Goal: Task Accomplishment & Management: Complete application form

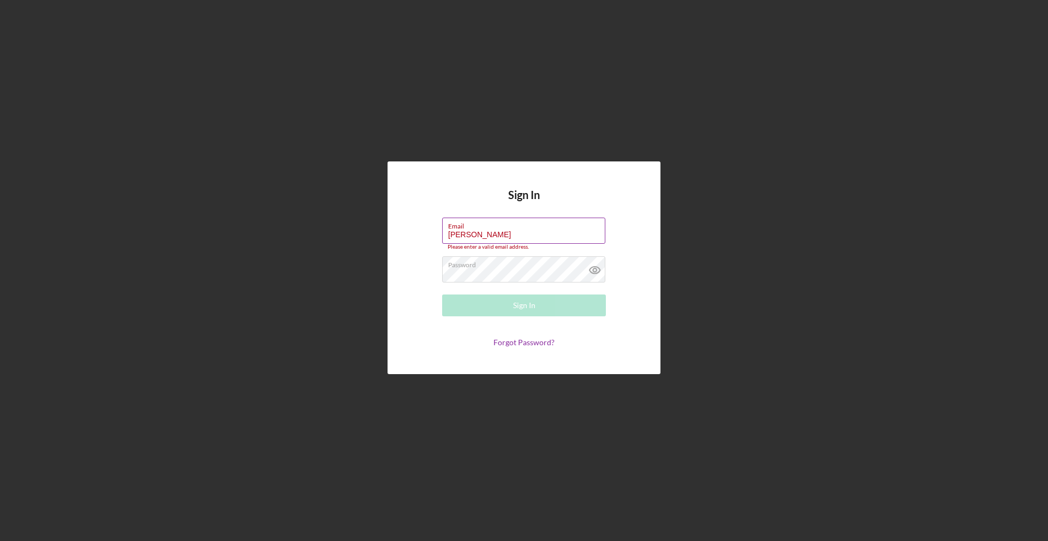
click at [522, 233] on input "[PERSON_NAME]" at bounding box center [523, 231] width 163 height 26
click at [519, 236] on input "[PERSON_NAME]" at bounding box center [523, 231] width 163 height 26
type input "[PERSON_NAME][EMAIL_ADDRESS][DOMAIN_NAME]"
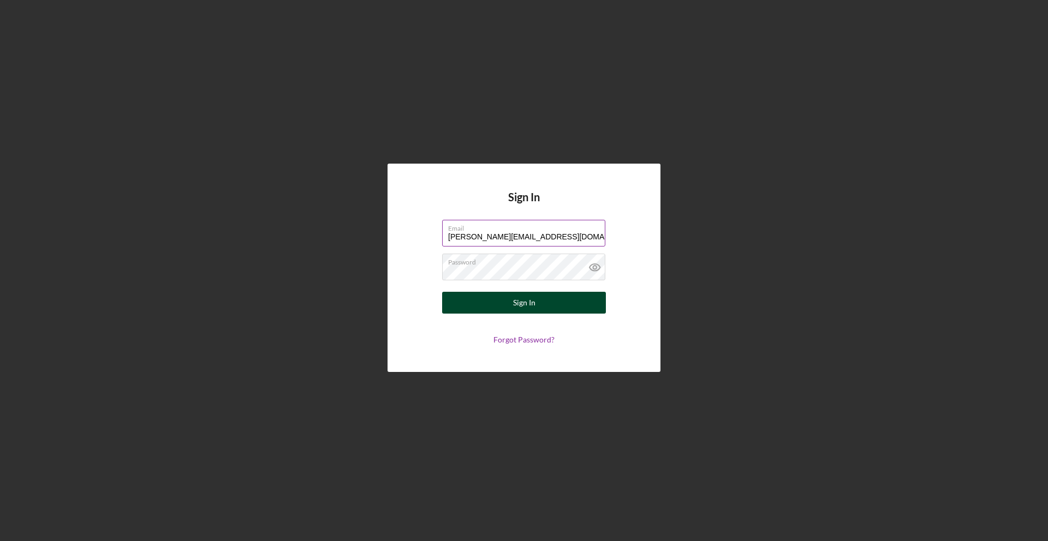
click at [534, 308] on button "Sign In" at bounding box center [524, 303] width 164 height 22
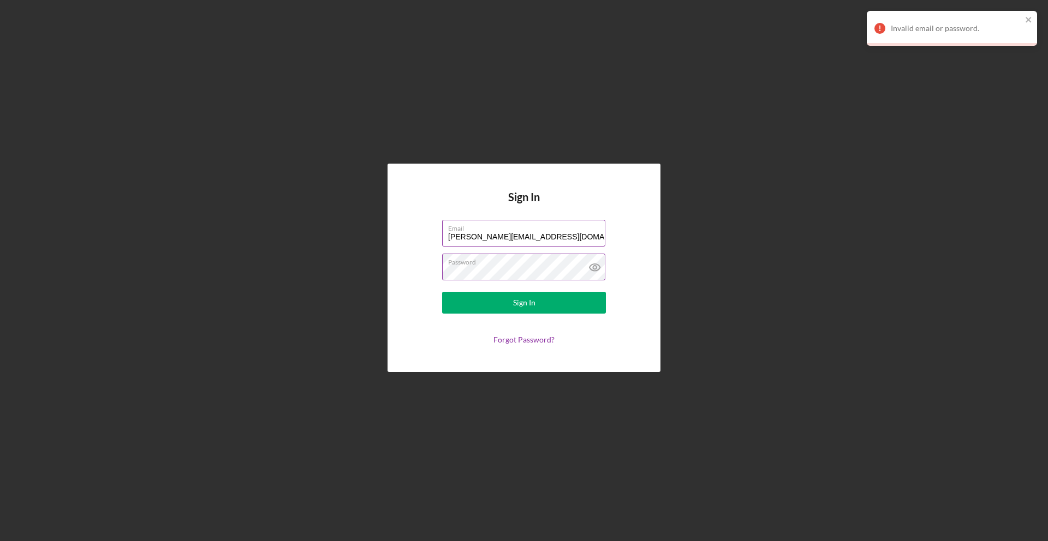
click at [593, 268] on icon at bounding box center [594, 267] width 3 height 3
click at [593, 268] on line at bounding box center [594, 267] width 9 height 9
click at [530, 238] on input "[PERSON_NAME][EMAIL_ADDRESS][DOMAIN_NAME]" at bounding box center [523, 233] width 163 height 26
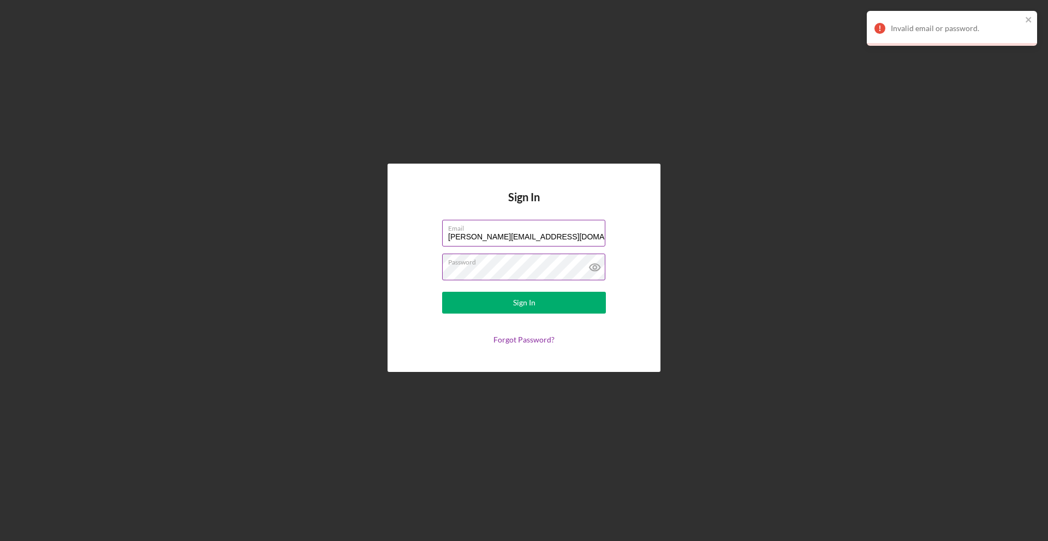
click at [530, 238] on input "[PERSON_NAME][EMAIL_ADDRESS][DOMAIN_NAME]" at bounding box center [523, 233] width 163 height 26
click at [646, 224] on div "Sign In Email [PERSON_NAME][EMAIL_ADDRESS][DOMAIN_NAME] Password Sign In Forgot…" at bounding box center [523, 268] width 273 height 208
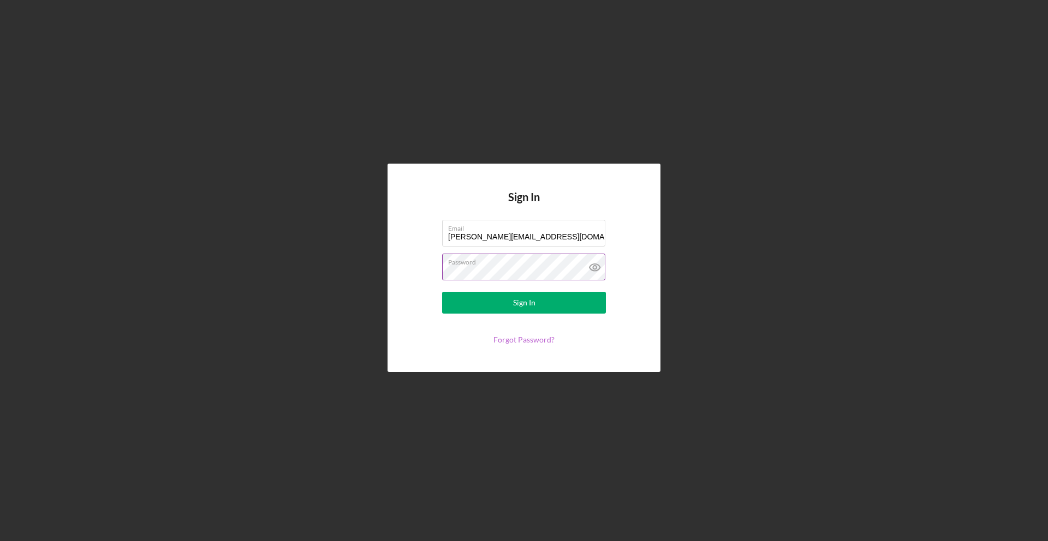
click at [537, 336] on link "Forgot Password?" at bounding box center [523, 339] width 61 height 9
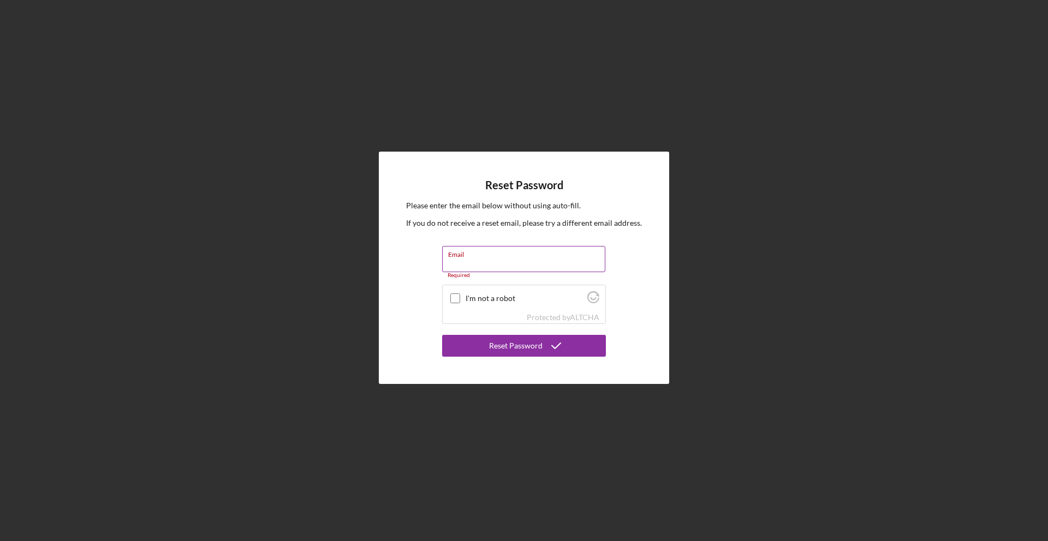
click at [568, 263] on input "Email" at bounding box center [523, 259] width 163 height 26
type input "m"
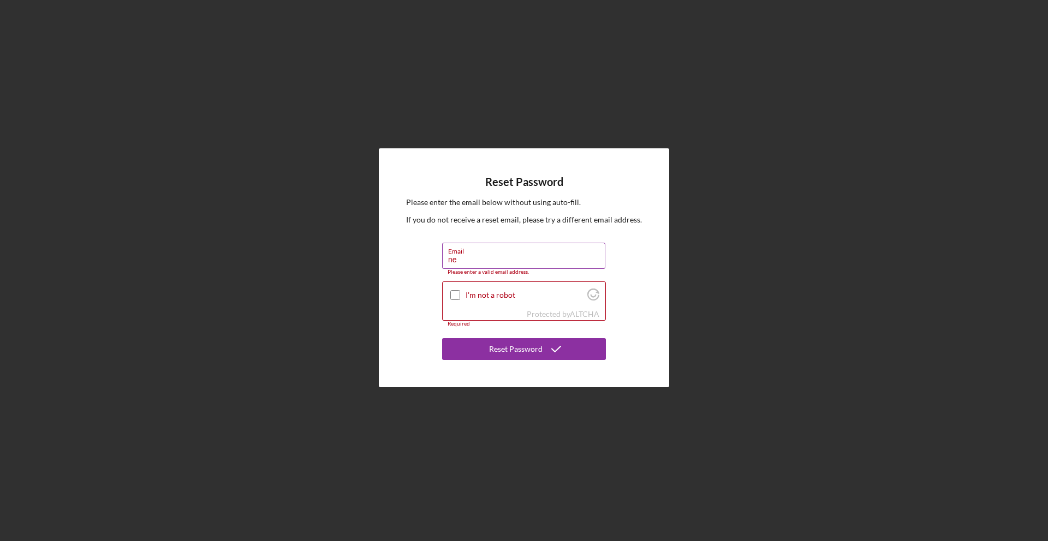
type input "[PERSON_NAME][EMAIL_ADDRESS][DOMAIN_NAME]"
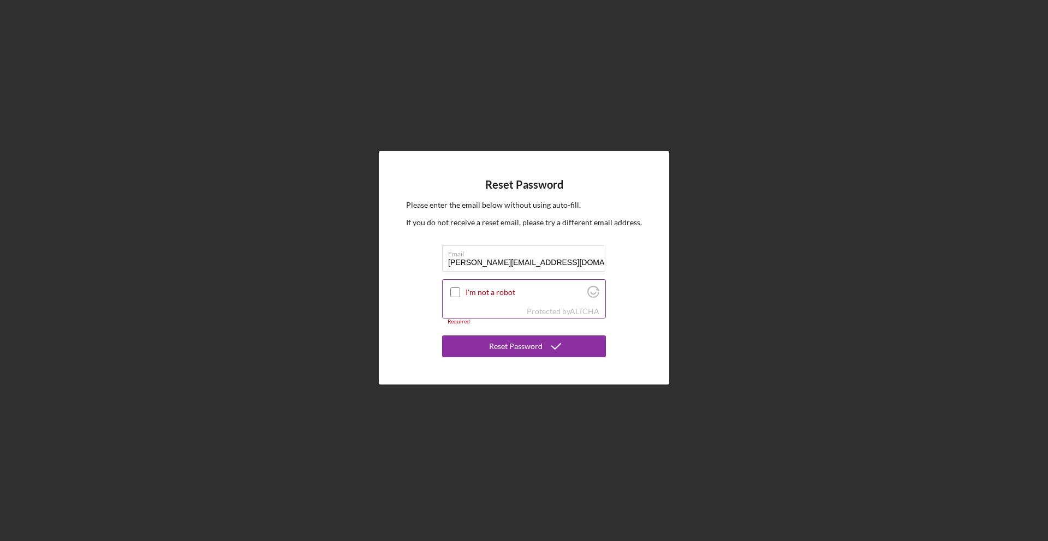
click at [487, 292] on label "I'm not a robot" at bounding box center [524, 292] width 118 height 9
click at [460, 292] on input "I'm not a robot" at bounding box center [455, 293] width 10 height 10
checkbox input "true"
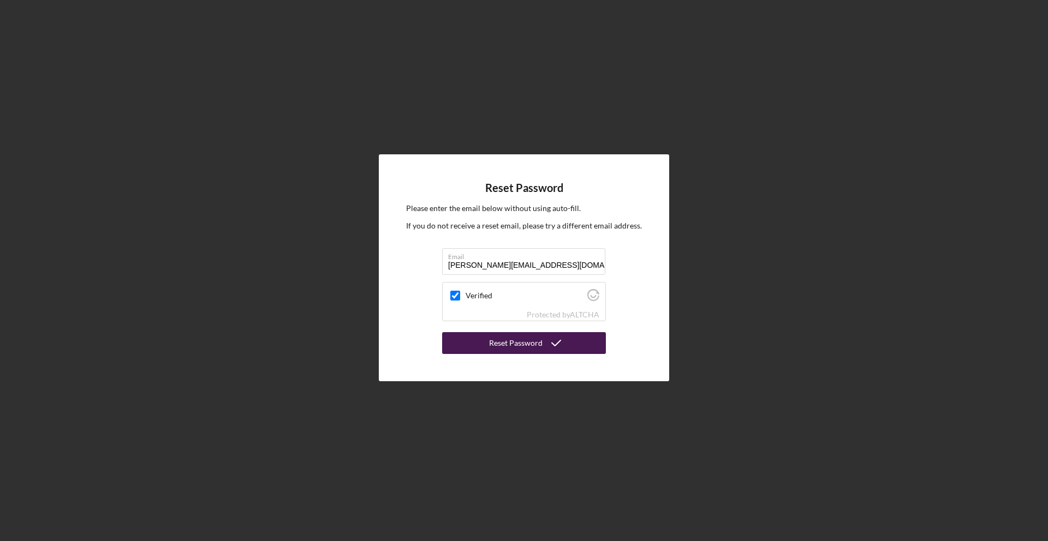
click at [523, 344] on div "Reset Password" at bounding box center [515, 343] width 53 height 22
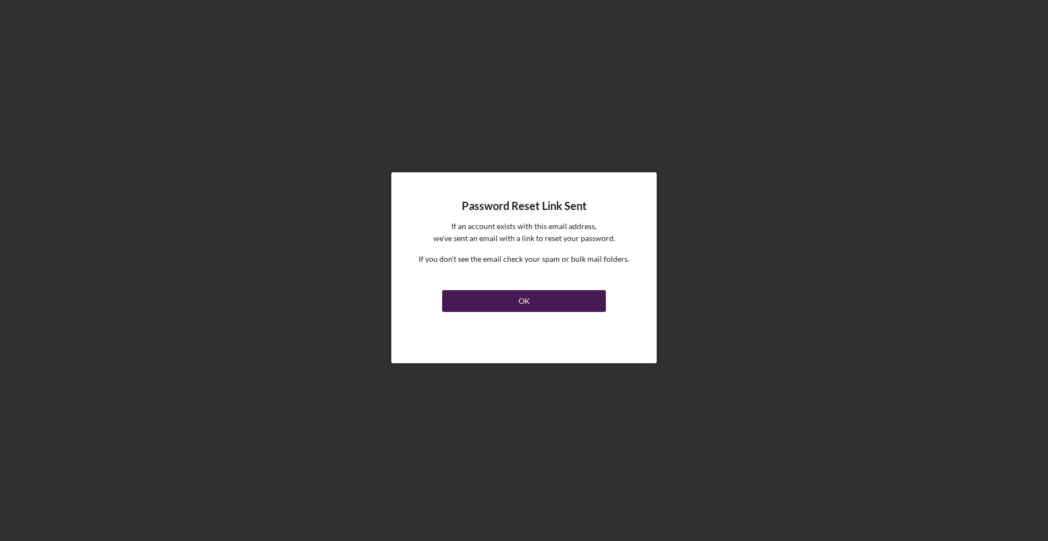
click at [525, 308] on div "OK" at bounding box center [523, 301] width 11 height 22
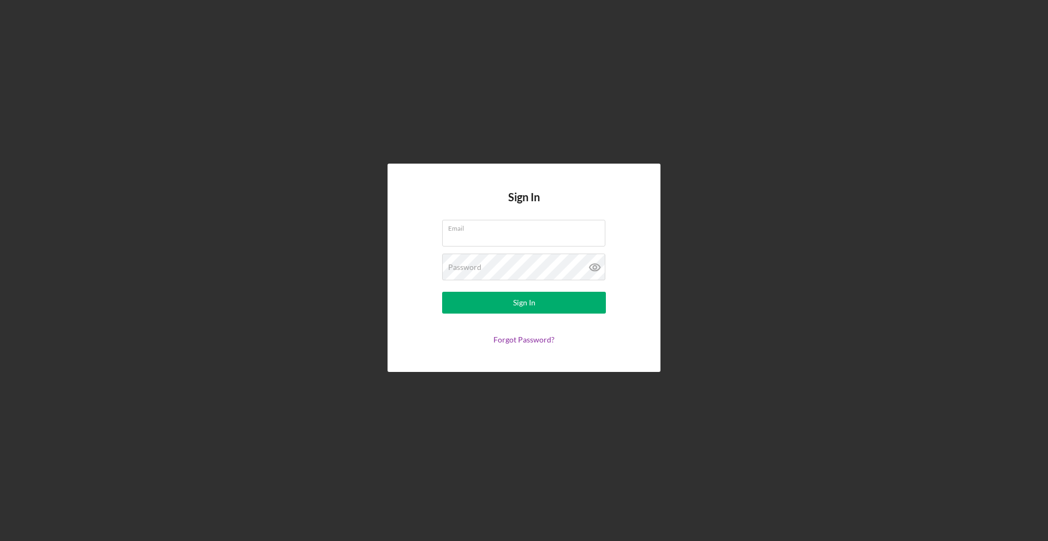
type input "[PERSON_NAME]"
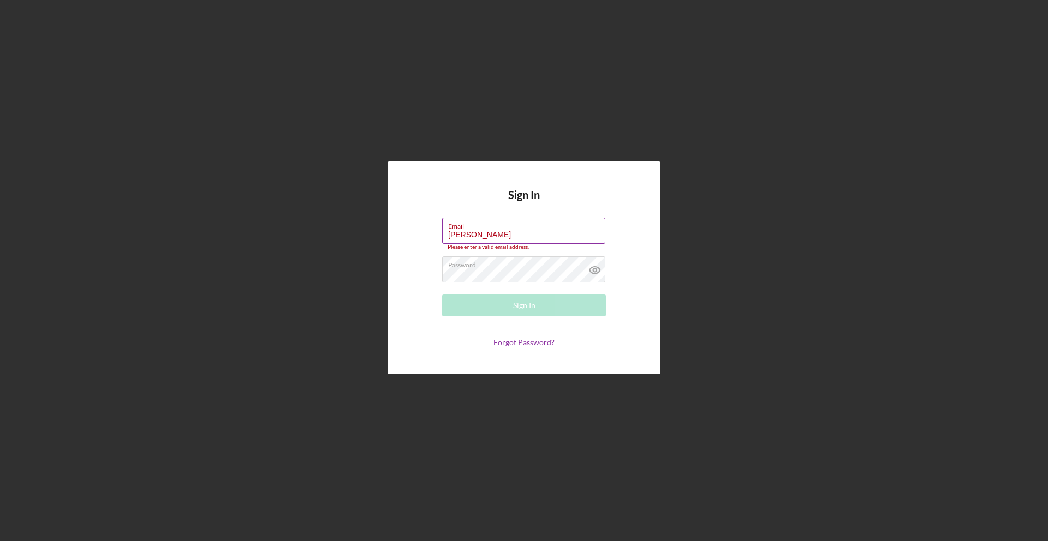
click at [497, 238] on input "[PERSON_NAME]" at bounding box center [523, 231] width 163 height 26
click at [536, 347] on link "Forgot Password?" at bounding box center [523, 342] width 61 height 9
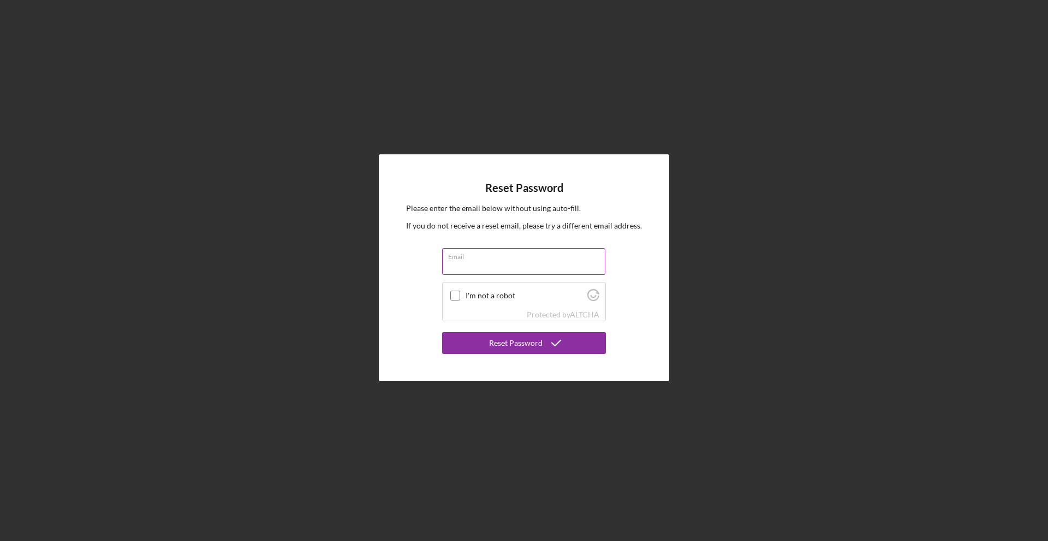
click at [511, 260] on div "Email" at bounding box center [524, 261] width 164 height 27
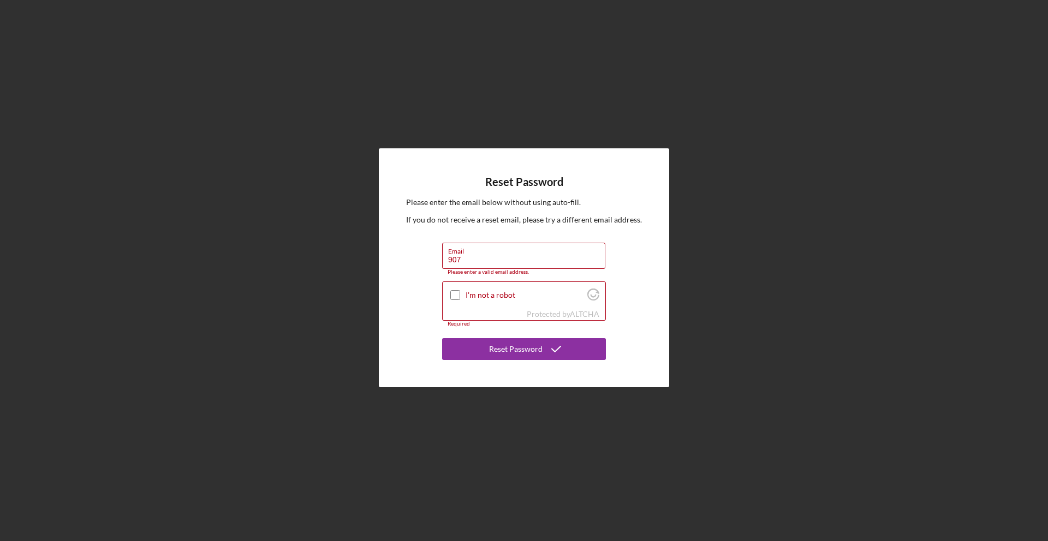
type input "907"
click at [462, 203] on p "Please enter the email below without using auto-fill." at bounding box center [524, 202] width 236 height 12
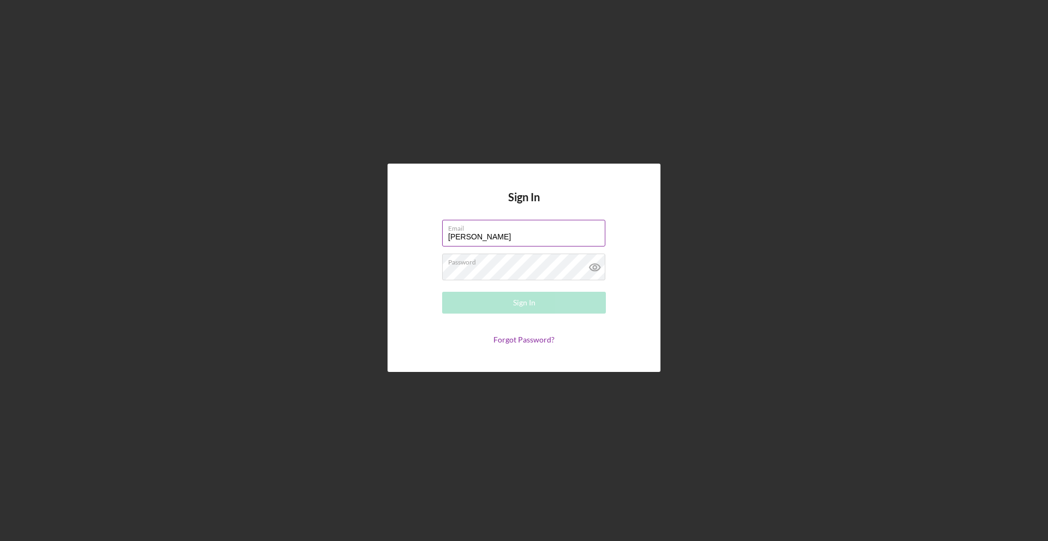
click at [470, 237] on input "[PERSON_NAME]" at bounding box center [523, 233] width 163 height 26
type input "[EMAIL_ADDRESS][DOMAIN_NAME]"
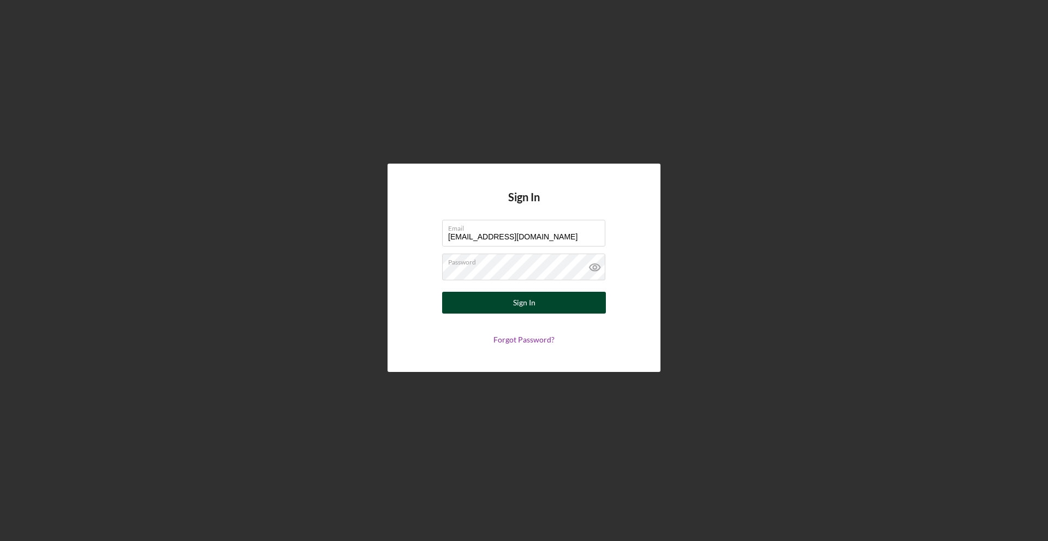
click at [534, 306] on div "Sign In" at bounding box center [524, 303] width 22 height 22
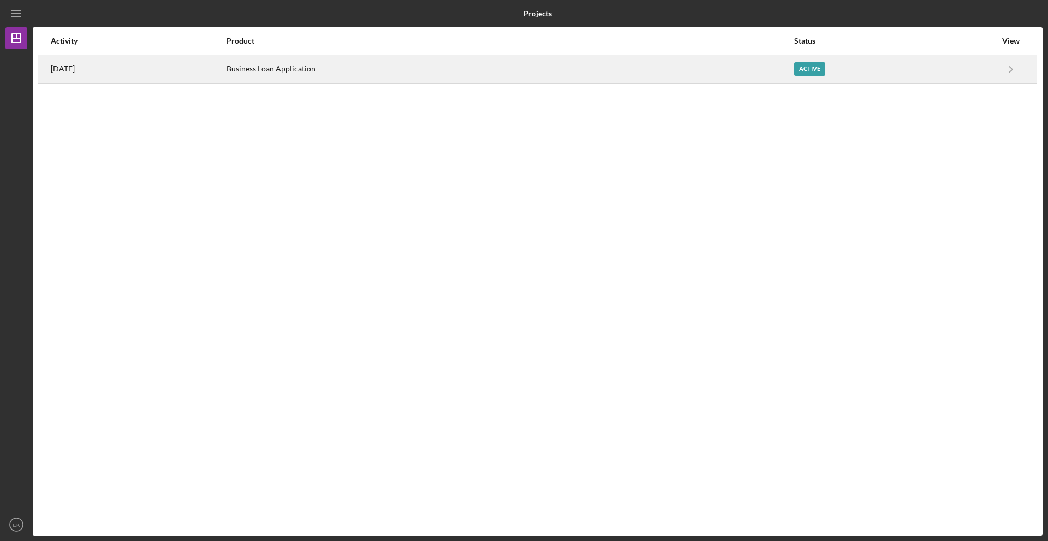
click at [885, 68] on div "Active" at bounding box center [895, 69] width 202 height 27
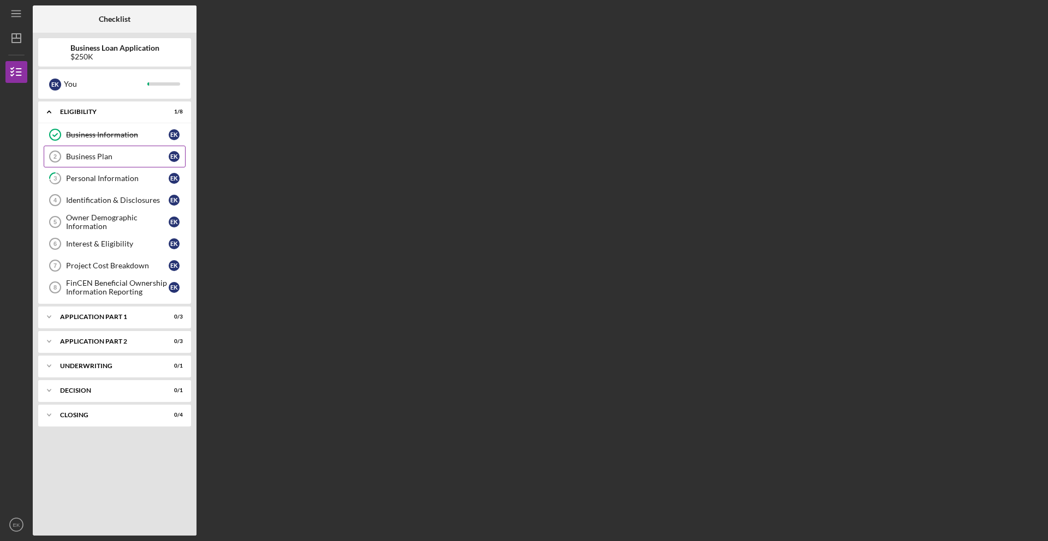
click at [124, 157] on div "Business Plan" at bounding box center [117, 156] width 103 height 9
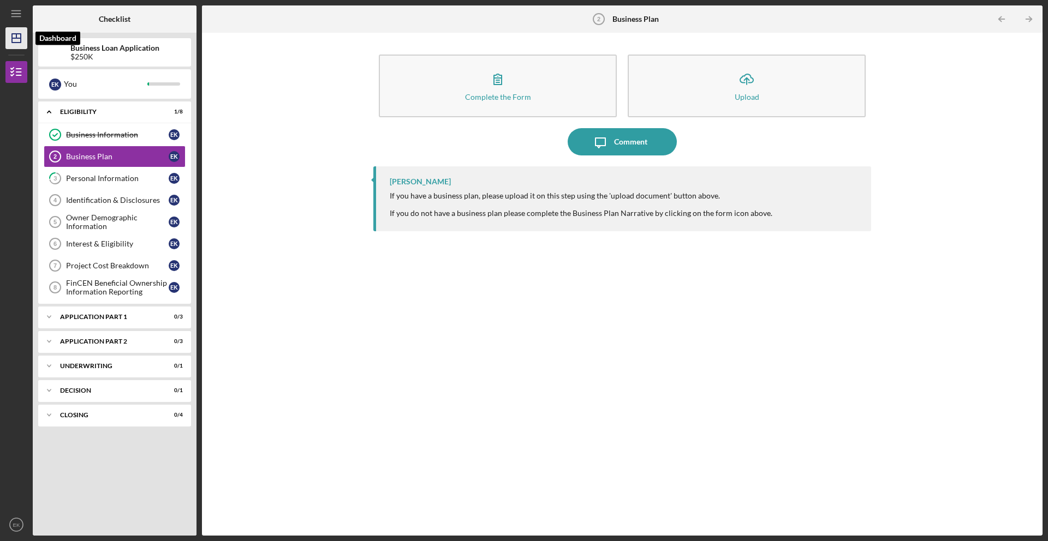
click at [22, 34] on icon "Icon/Dashboard" at bounding box center [16, 38] width 27 height 27
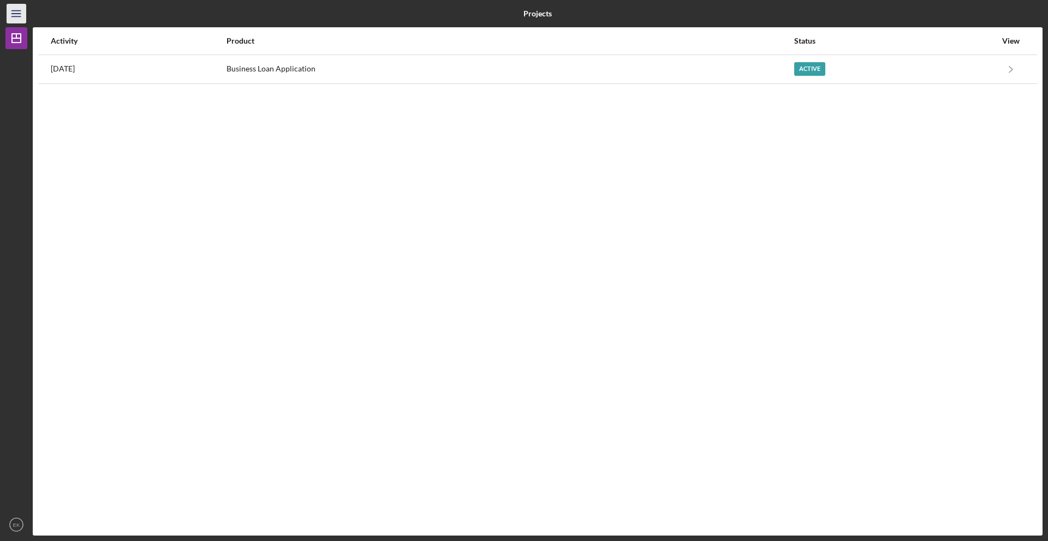
click at [12, 11] on line "button" at bounding box center [15, 11] width 9 height 0
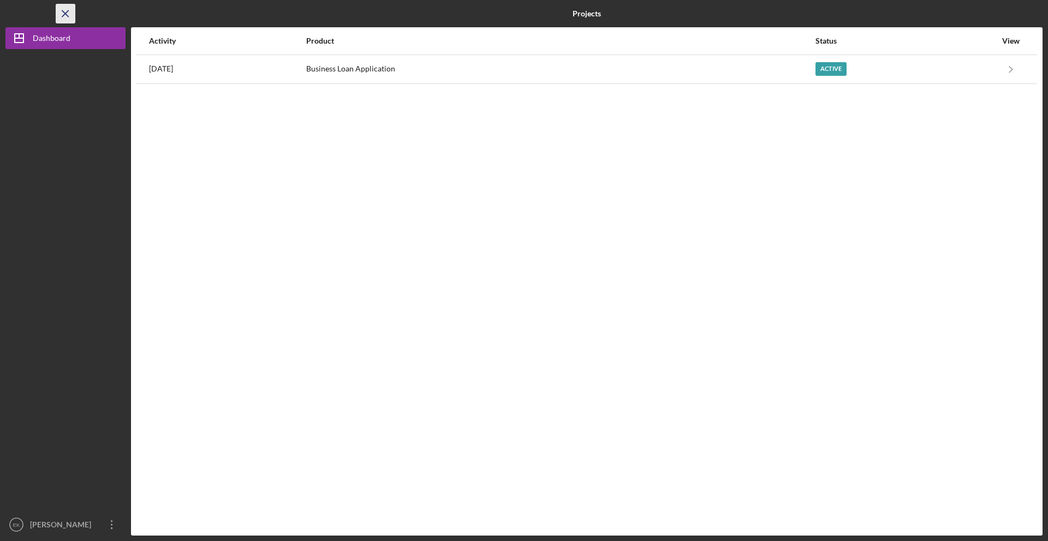
click at [61, 9] on icon "Icon/Menu Close" at bounding box center [65, 14] width 25 height 25
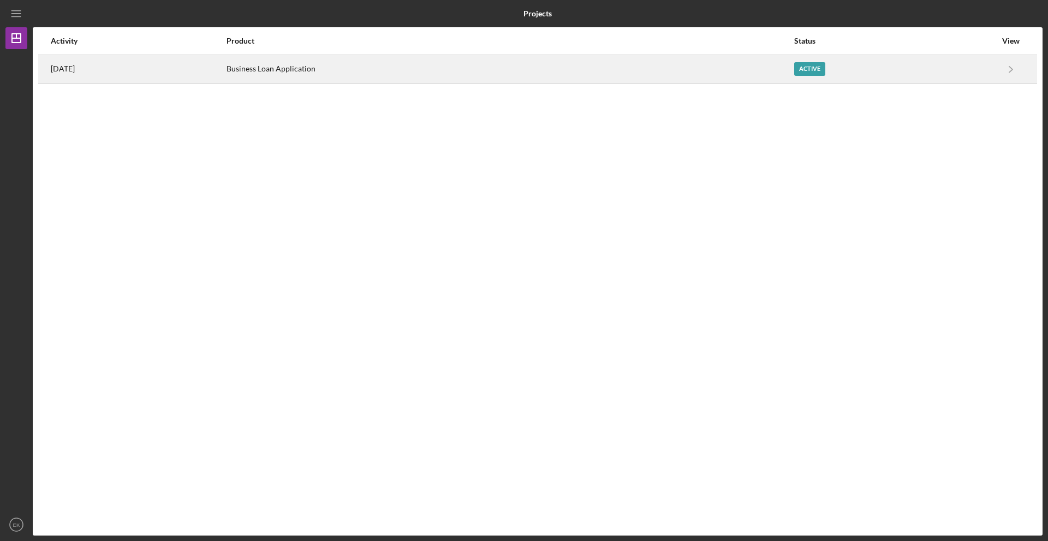
click at [568, 79] on div "Business Loan Application" at bounding box center [509, 69] width 566 height 27
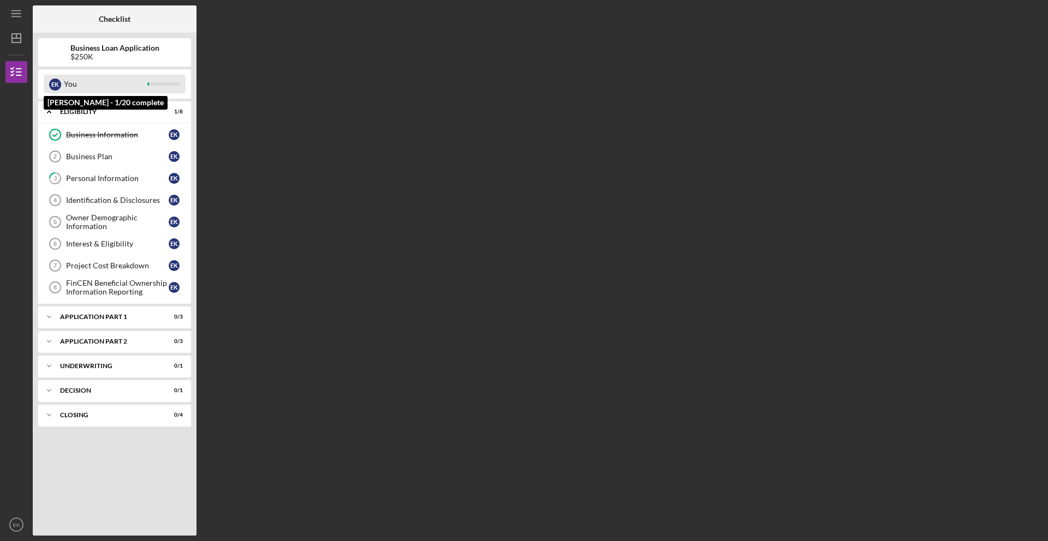
click at [89, 86] on div "You" at bounding box center [105, 84] width 83 height 19
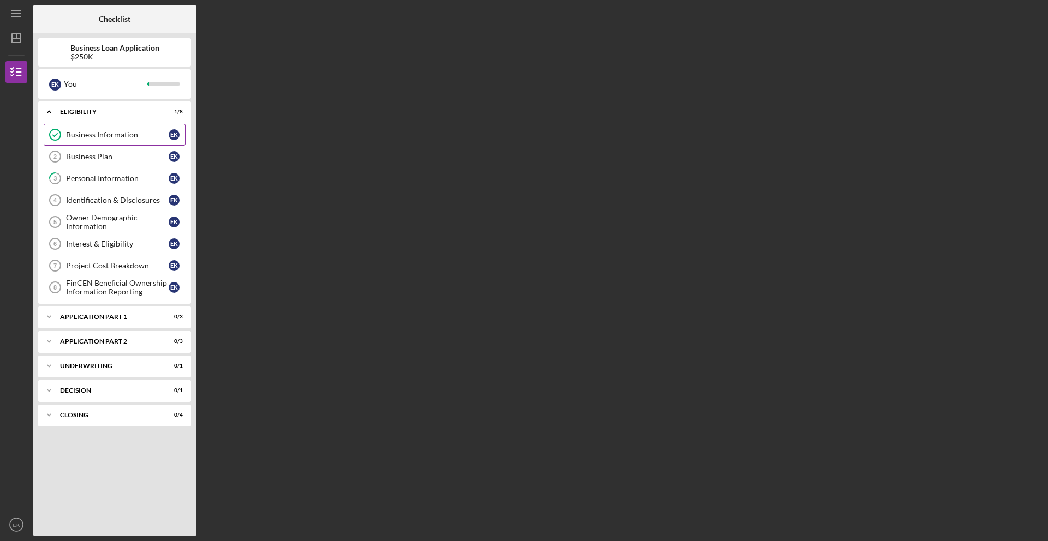
click at [99, 133] on div "Business Information" at bounding box center [117, 134] width 103 height 9
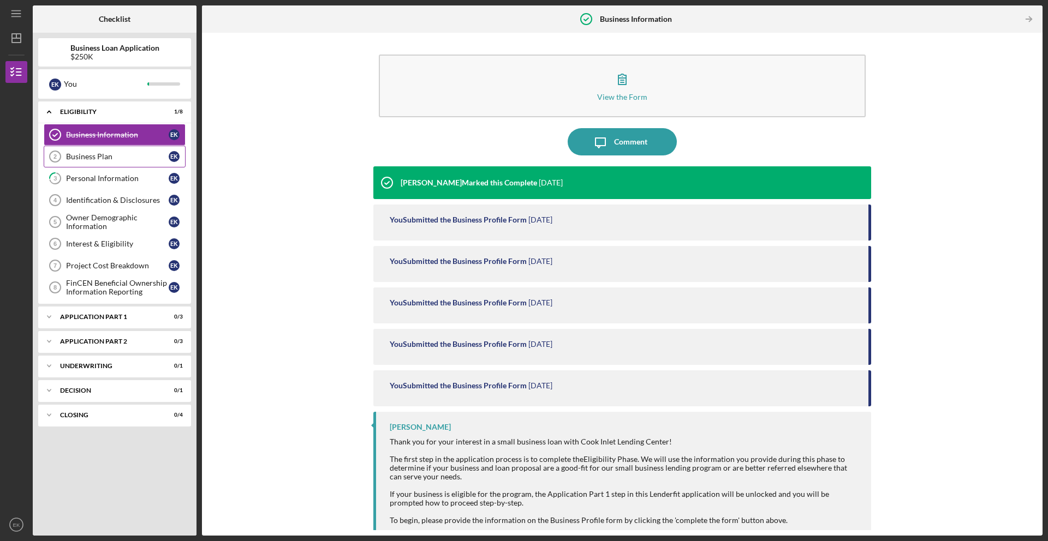
click at [100, 156] on div "Business Plan" at bounding box center [117, 156] width 103 height 9
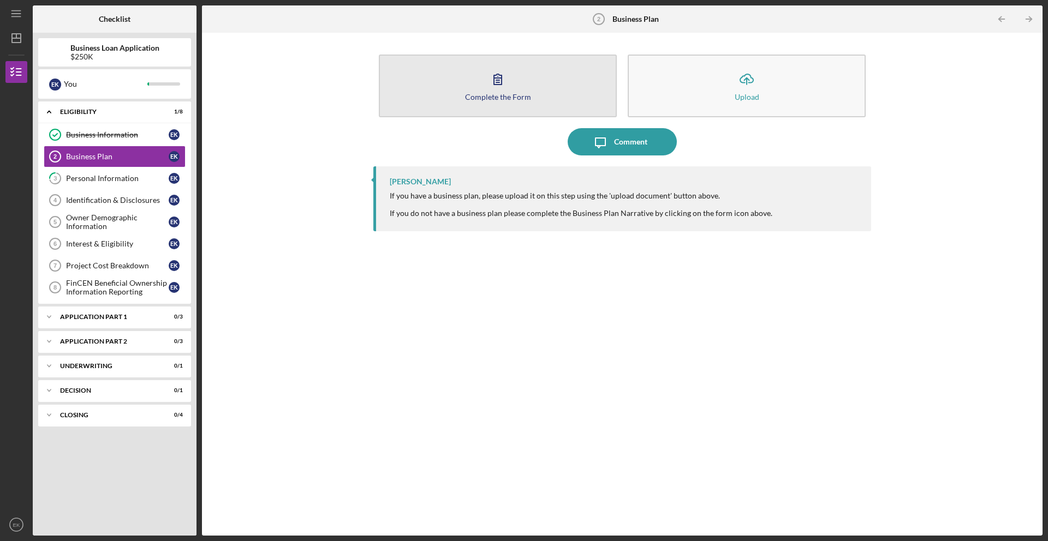
click at [548, 88] on button "Complete the Form Form" at bounding box center [498, 86] width 238 height 63
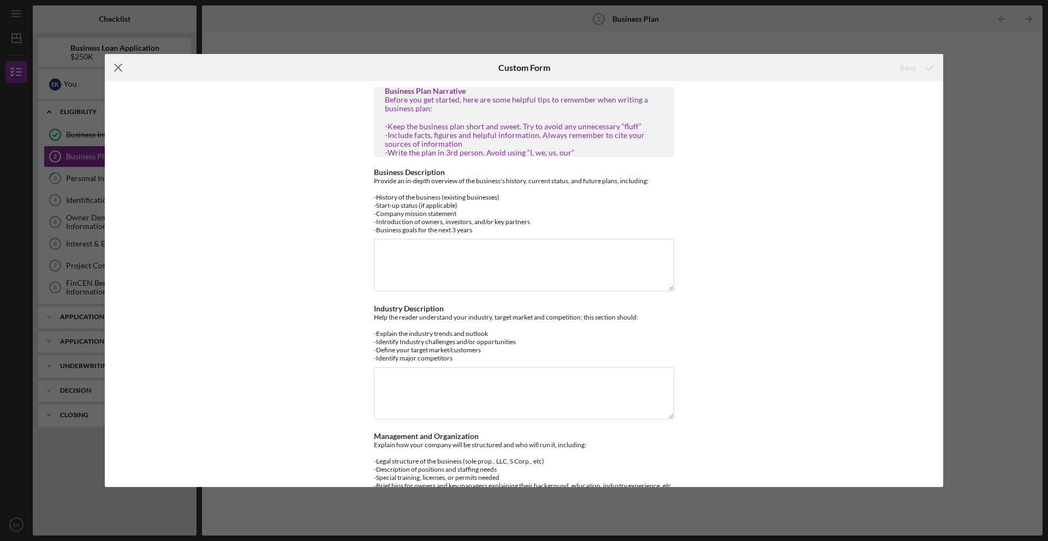
click at [111, 67] on icon "Icon/Menu Close" at bounding box center [118, 67] width 27 height 27
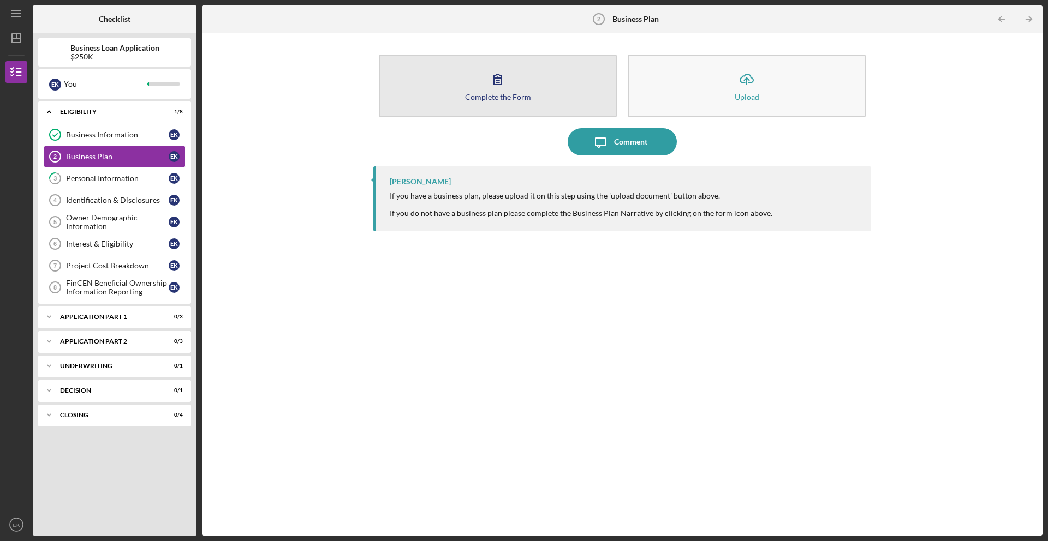
click at [443, 106] on button "Complete the Form Form" at bounding box center [498, 86] width 238 height 63
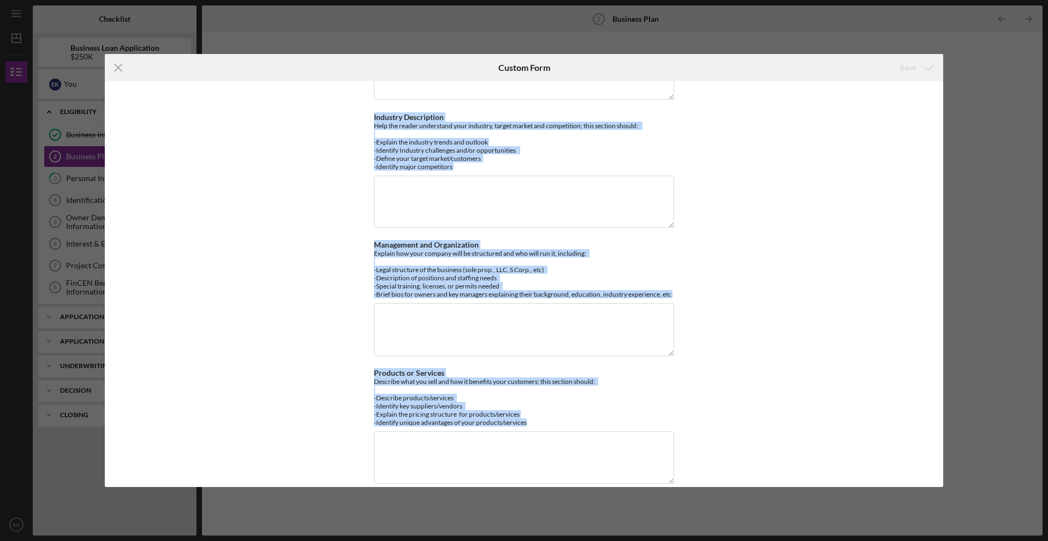
scroll to position [341, 0]
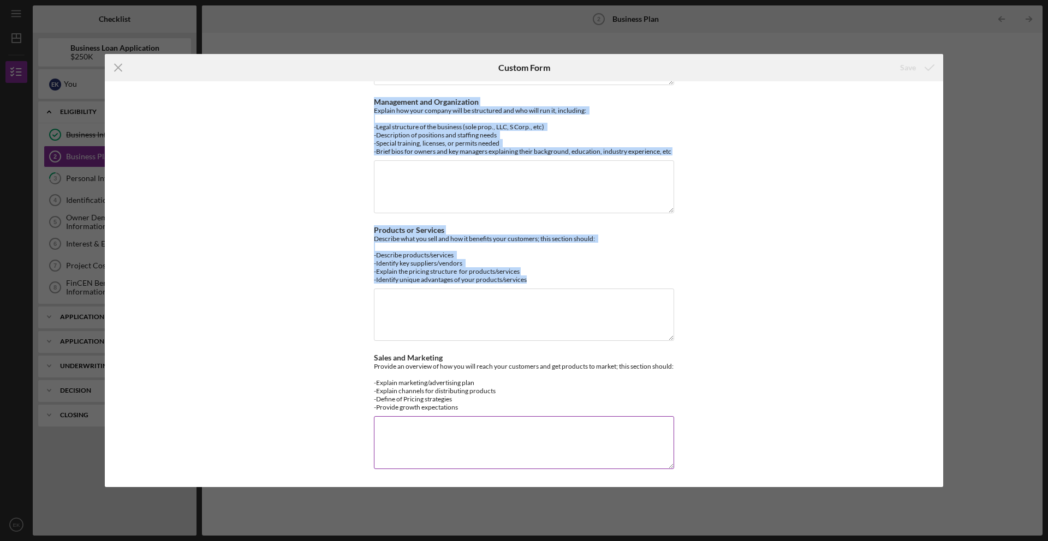
drag, startPoint x: 381, startPoint y: 92, endPoint x: 522, endPoint y: 410, distance: 348.4
click at [522, 410] on div "Business Plan Narrative Before you get started, here are some helpful tips to r…" at bounding box center [524, 117] width 300 height 730
copy div "Loremips Dolo Sitametco Adipis eli sed doeiusm, temp inc utla etdolor magn al e…"
click at [123, 65] on icon "Icon/Menu Close" at bounding box center [118, 67] width 27 height 27
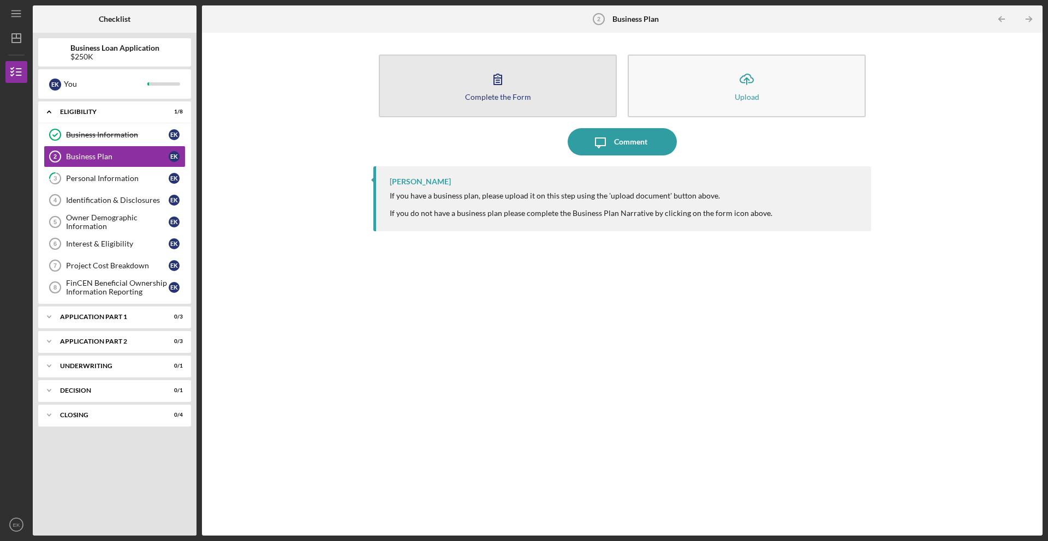
click at [501, 81] on icon "button" at bounding box center [497, 78] width 27 height 27
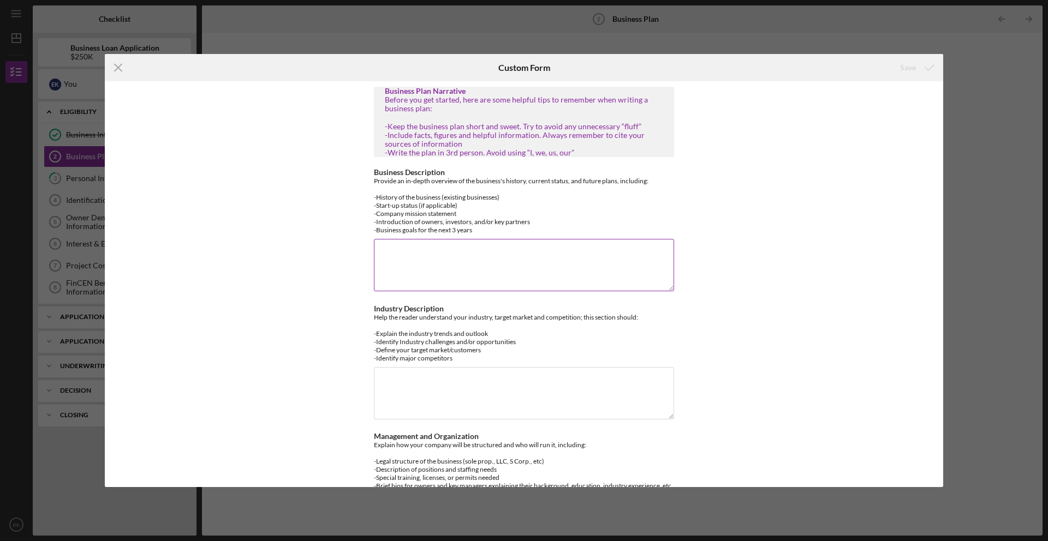
click at [501, 261] on textarea "Business Description" at bounding box center [524, 265] width 300 height 52
paste textarea "Loremip: 390 Dolorsi & Ametcons adi elitsed do Eiusm 22te, 6070, in Utlabor Etd…"
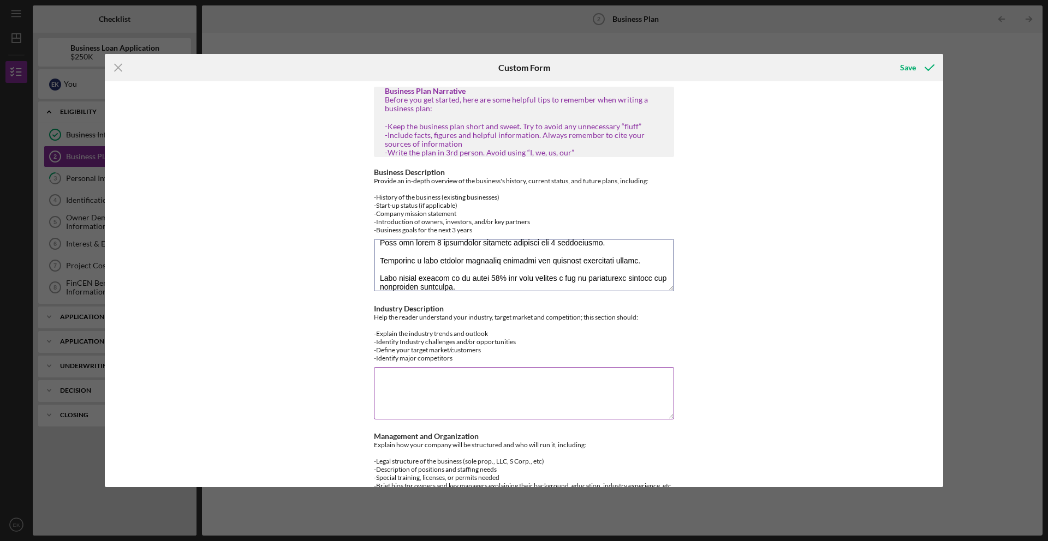
scroll to position [82, 0]
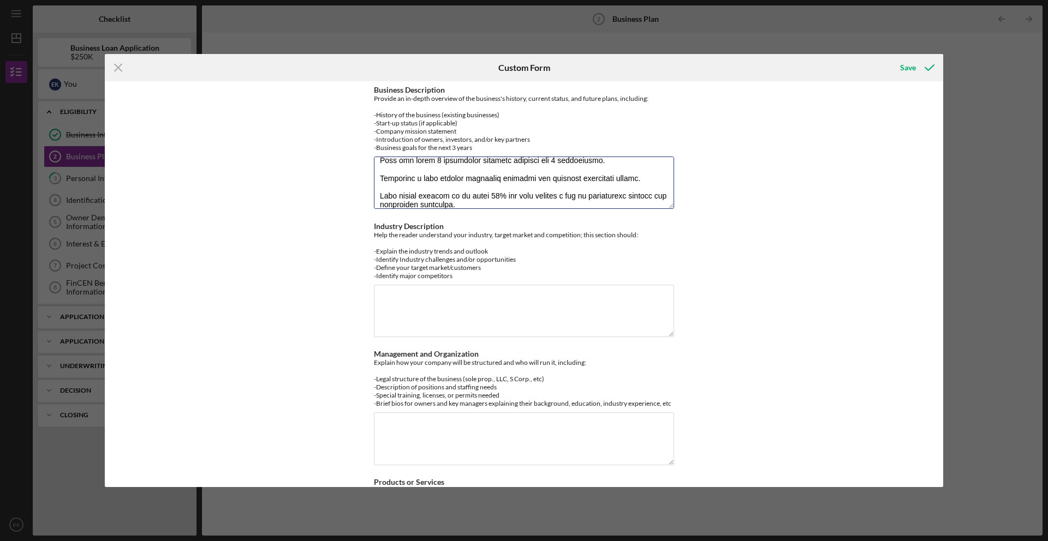
type textarea "Loremip: 390 Dolorsi & Ametcons adi elitsed do Eiusm 22te, 6070, in Utlabor Etd…"
click at [456, 298] on textarea "Industry Description" at bounding box center [524, 311] width 300 height 52
paste textarea "Loremips Dolors & Ametcon: Adi elitsedd eiu tempori utlabore et Dolore magnaal …"
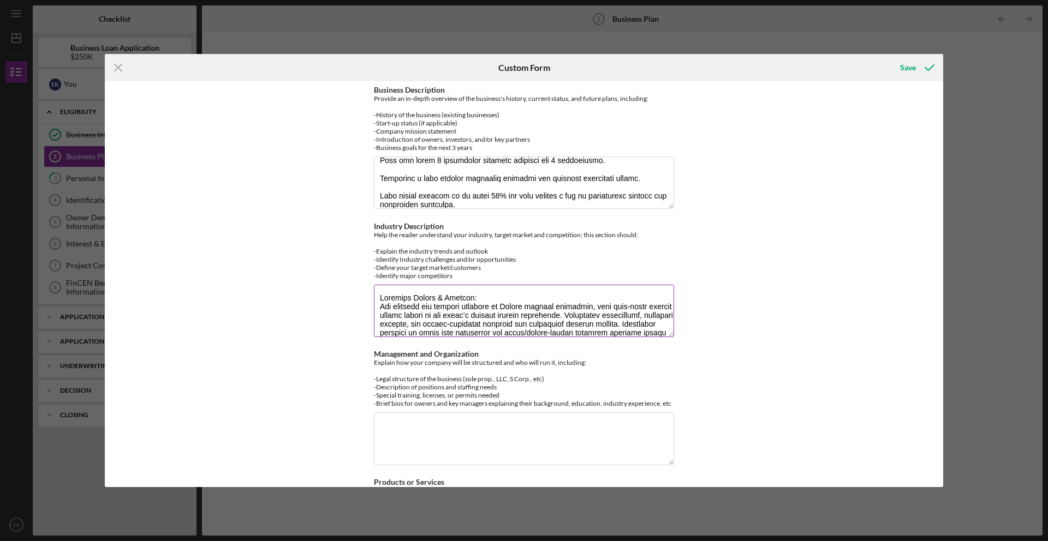
scroll to position [238, 0]
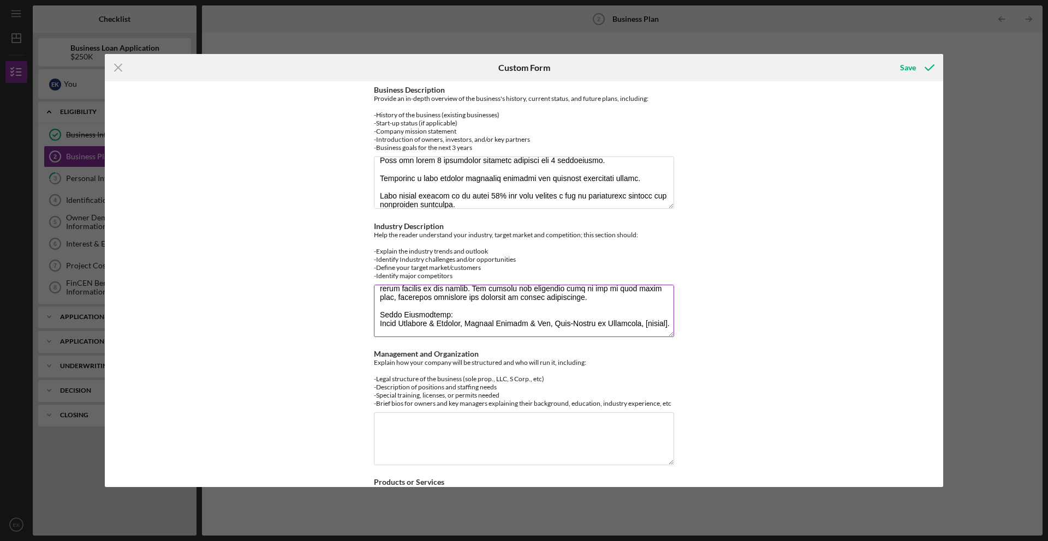
click at [416, 316] on textarea "Industry Description" at bounding box center [524, 311] width 300 height 52
click at [580, 306] on textarea "Industry Description" at bounding box center [524, 311] width 300 height 52
click at [640, 307] on textarea "Industry Description" at bounding box center [524, 311] width 300 height 52
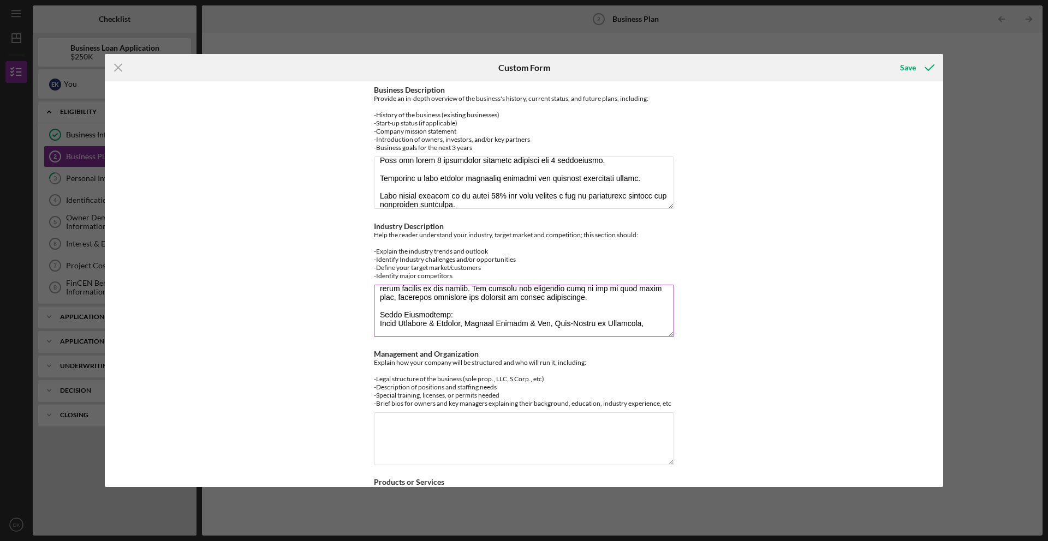
click at [648, 307] on textarea "Industry Description" at bounding box center [524, 311] width 300 height 52
type textarea "Loremips Dolors & Ametcon: Adi elitsedd eiu tempori utlabore et Dolore magnaal …"
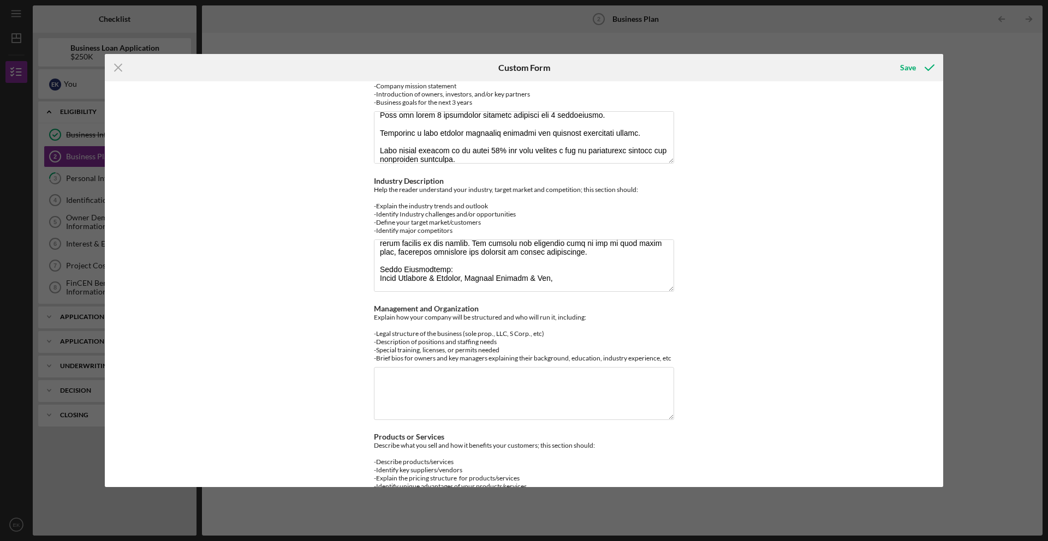
scroll to position [270, 0]
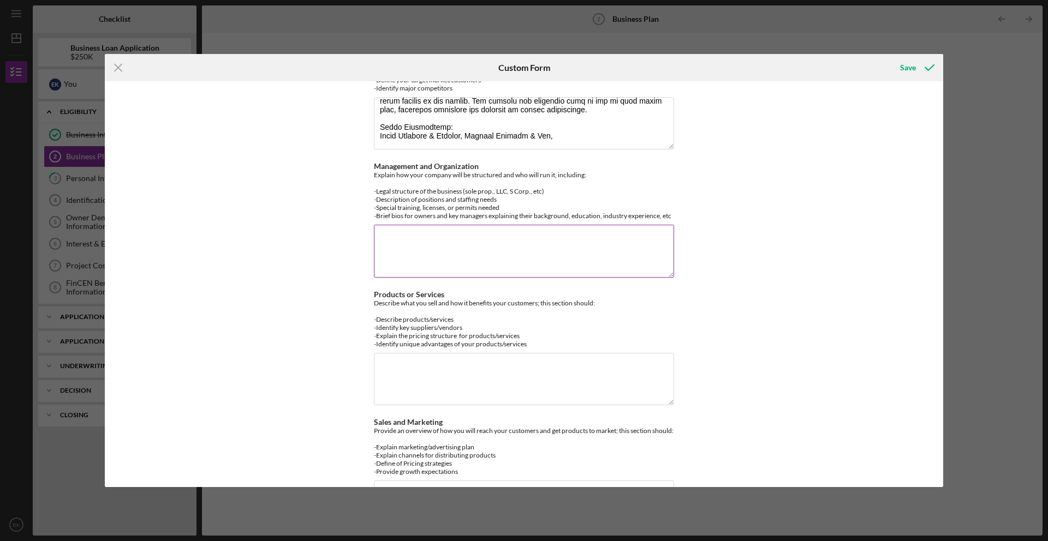
click at [417, 235] on textarea "Management and Organization" at bounding box center [524, 251] width 300 height 52
paste textarea "Legal Structure: Limited Liability Company (LLC) registered in [US_STATE]. Staf…"
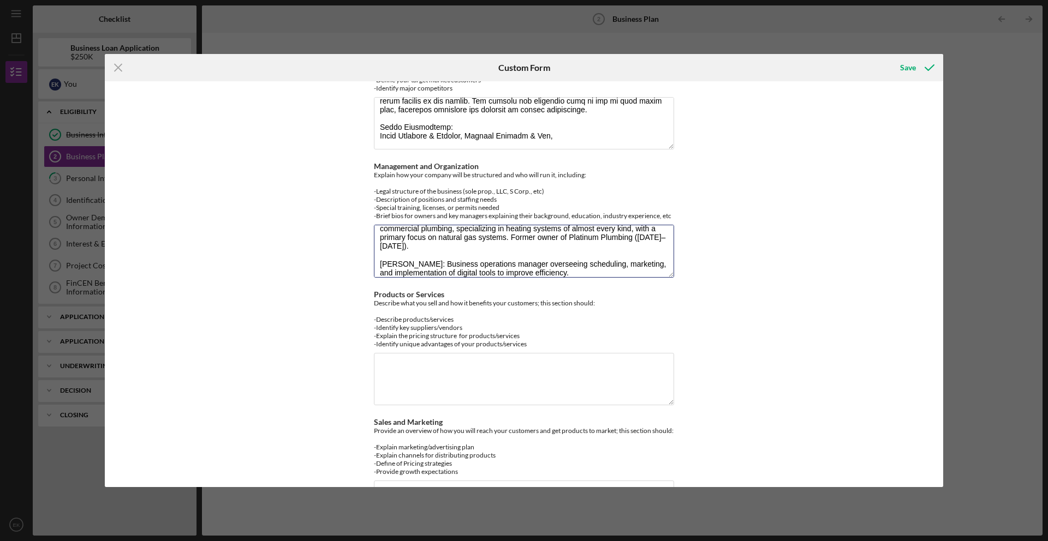
type textarea "Legal Structure: Limited Liability Company (LLC) registered in [US_STATE]. Staf…"
click at [471, 371] on textarea "Products or Services" at bounding box center [524, 379] width 300 height 52
paste textarea "Services Provided: Full-service contracting plumbing for residential and commer…"
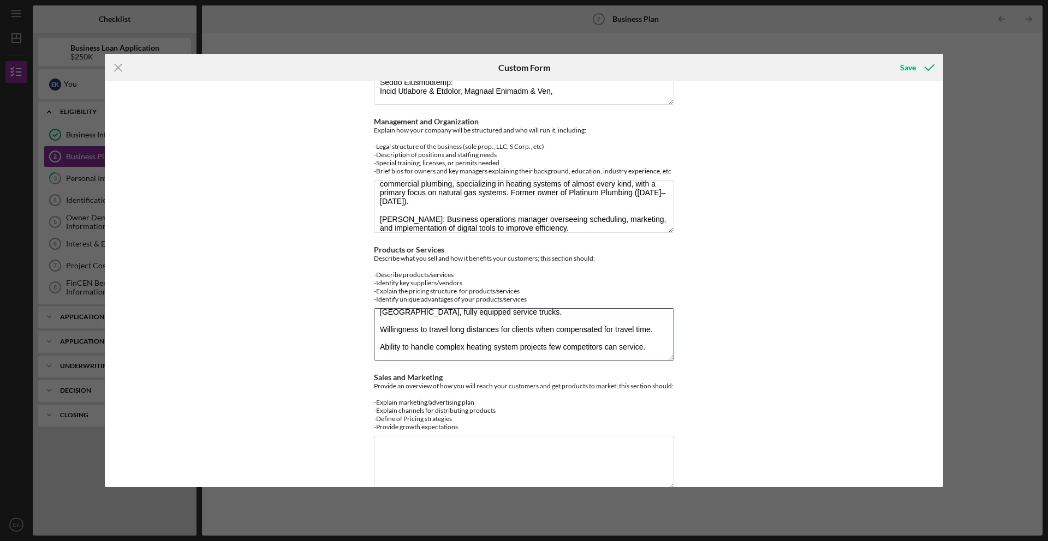
scroll to position [341, 0]
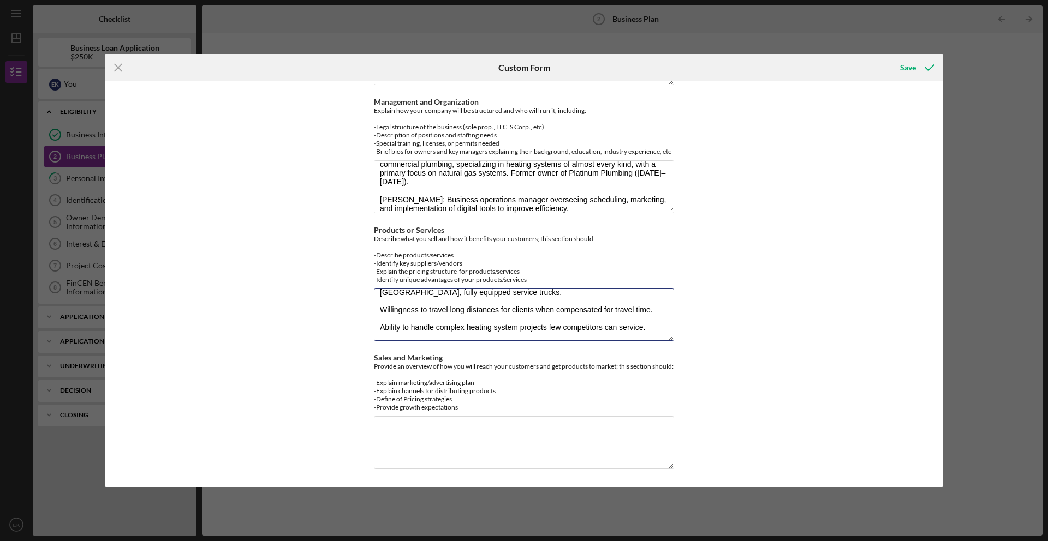
type textarea "Services Provided: Full-service contracting plumbing for residential and commer…"
click at [452, 432] on textarea "Sales and Marketing" at bounding box center [524, 442] width 300 height 52
paste textarea "Marketing Plan: SEO-optimized website with online scheduling. Google Ads target…"
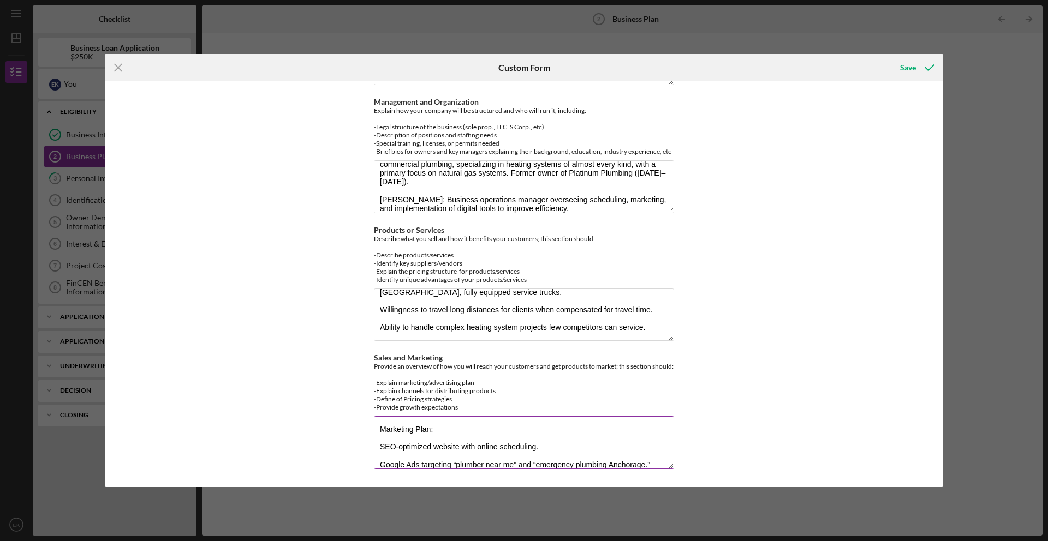
scroll to position [141, 0]
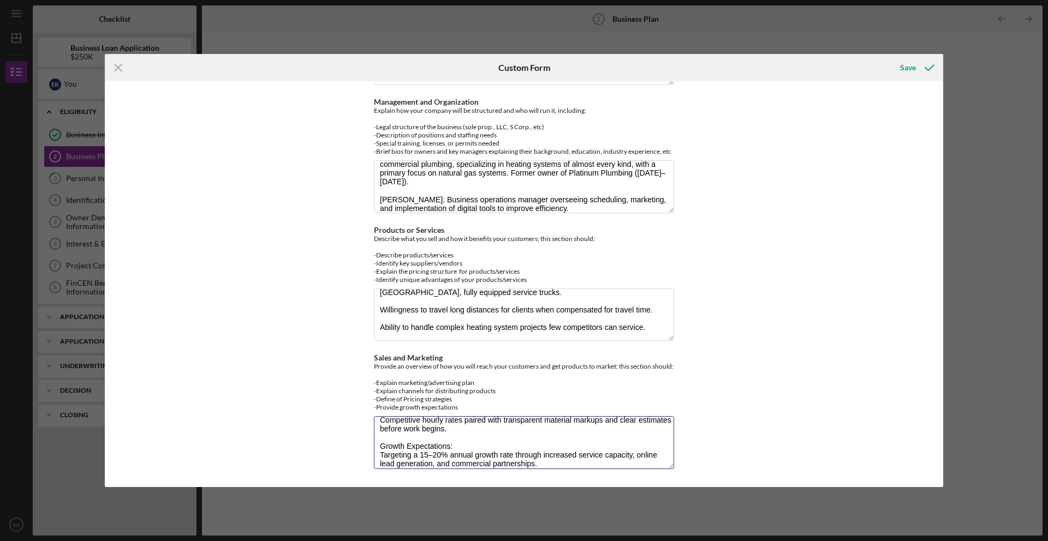
type textarea "Marketing Plan: SEO-optimized website with online scheduling. Google Ads target…"
click at [918, 69] on icon "submit" at bounding box center [929, 67] width 27 height 27
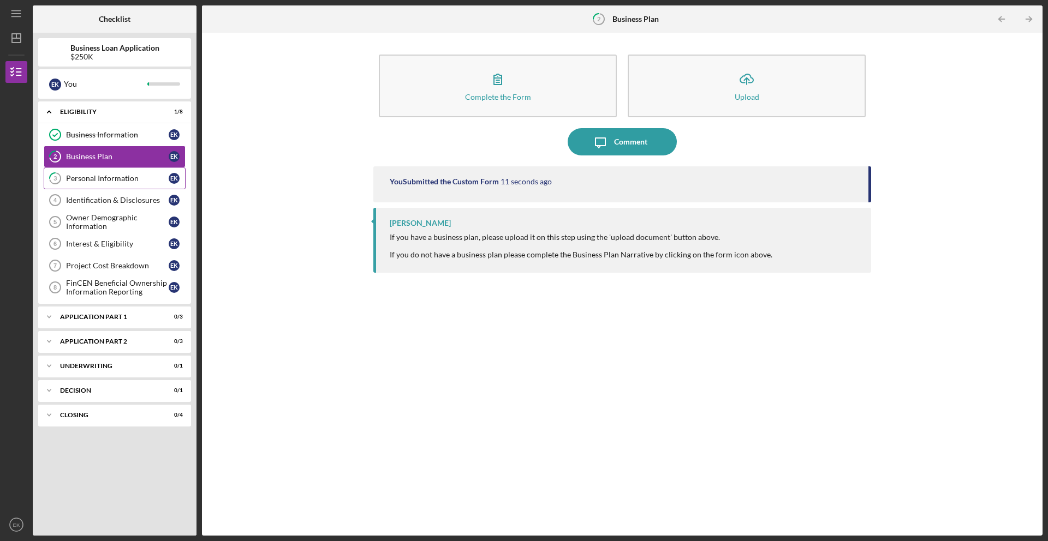
click at [91, 177] on div "Personal Information" at bounding box center [117, 178] width 103 height 9
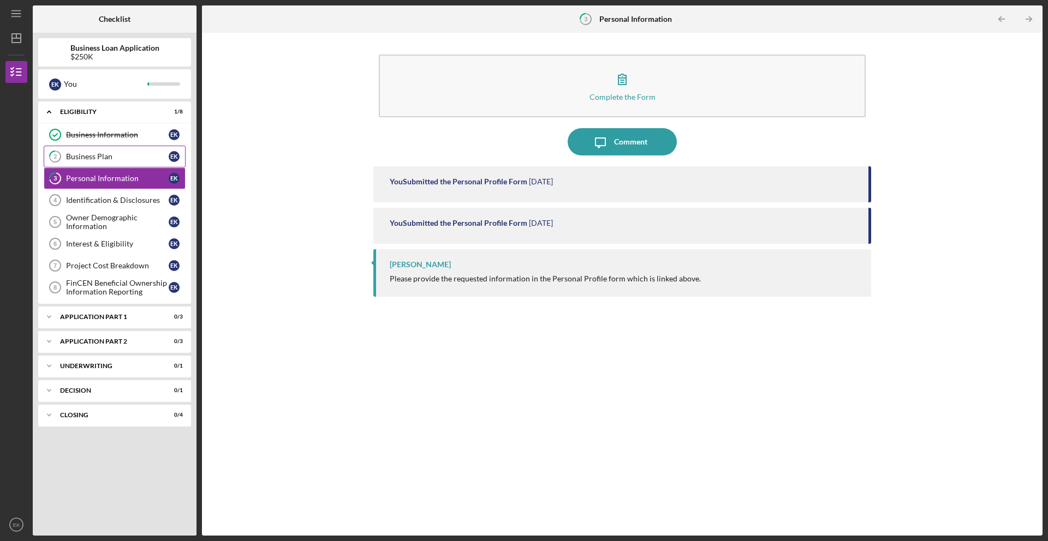
click at [91, 157] on div "Business Plan" at bounding box center [117, 156] width 103 height 9
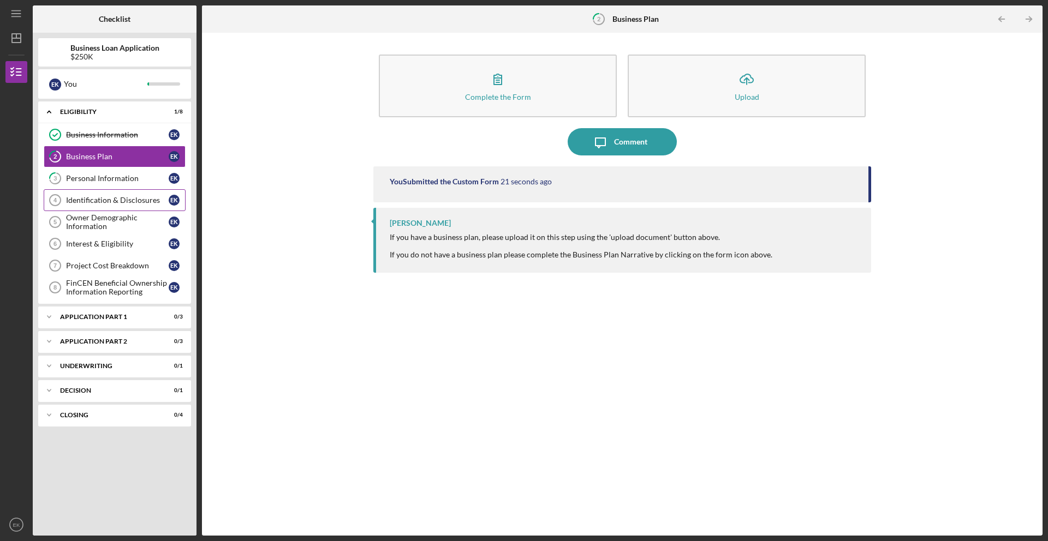
click at [94, 195] on link "Identification & Disclosures 4 Identification & Disclosures E K" at bounding box center [115, 200] width 142 height 22
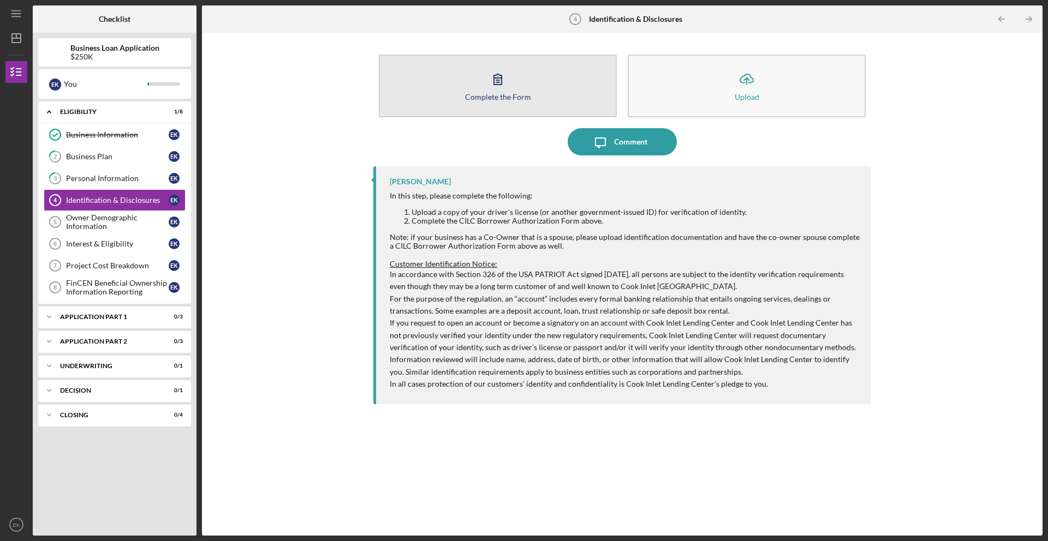
click at [513, 103] on button "Complete the Form Form" at bounding box center [498, 86] width 238 height 63
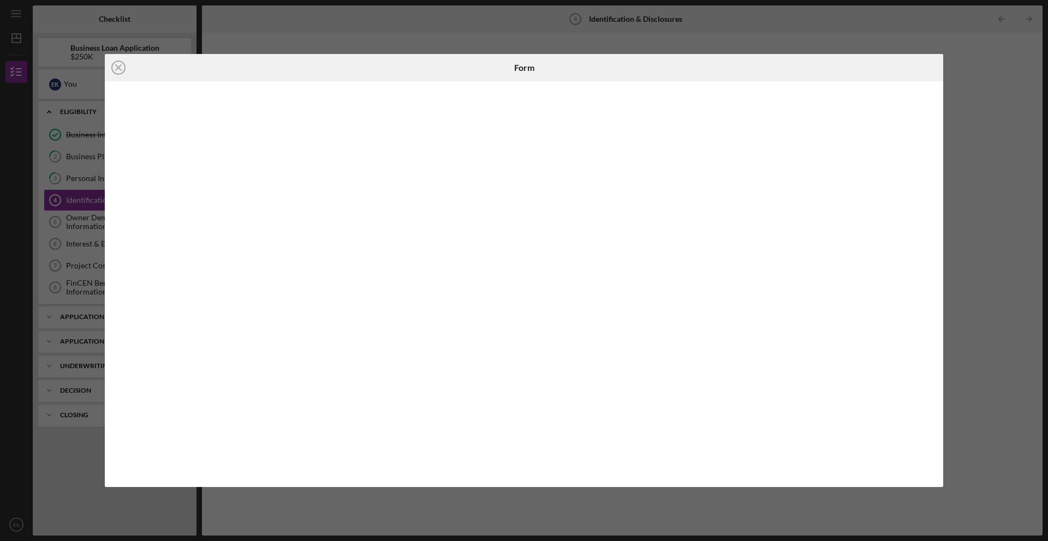
click at [929, 34] on div "Icon/Close Form" at bounding box center [524, 270] width 1048 height 541
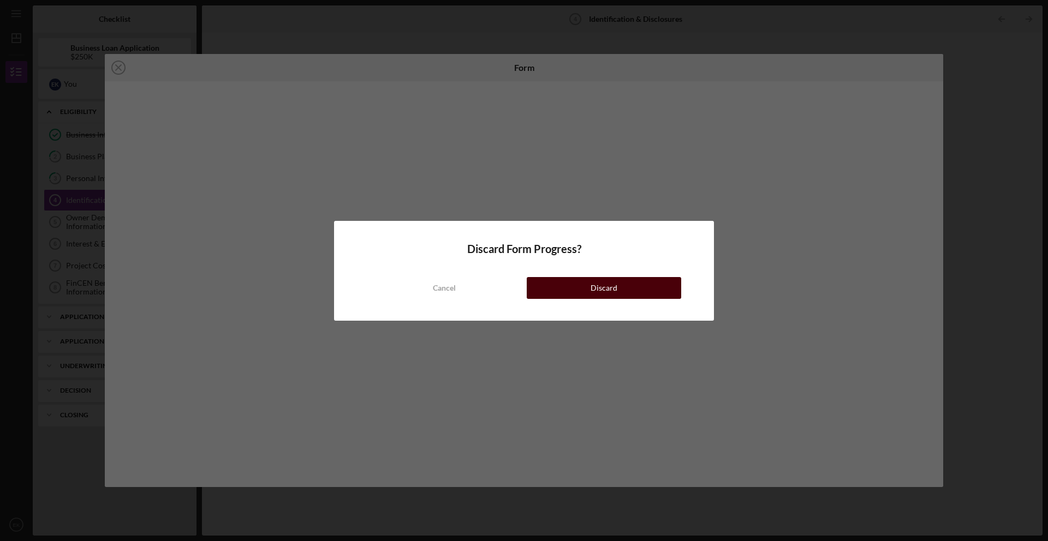
click at [632, 287] on button "Discard" at bounding box center [604, 288] width 154 height 22
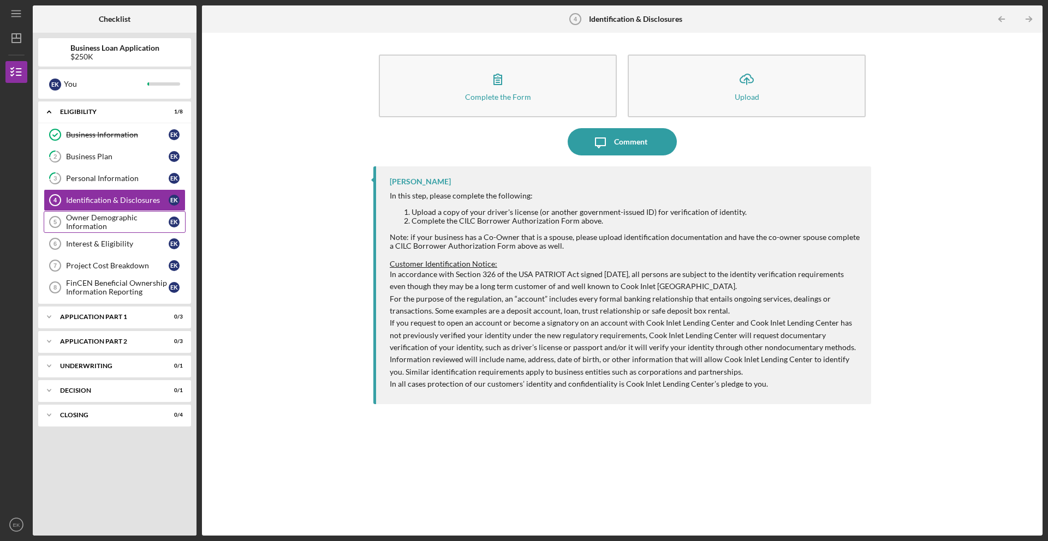
click at [90, 229] on div "Owner Demographic Information" at bounding box center [117, 221] width 103 height 17
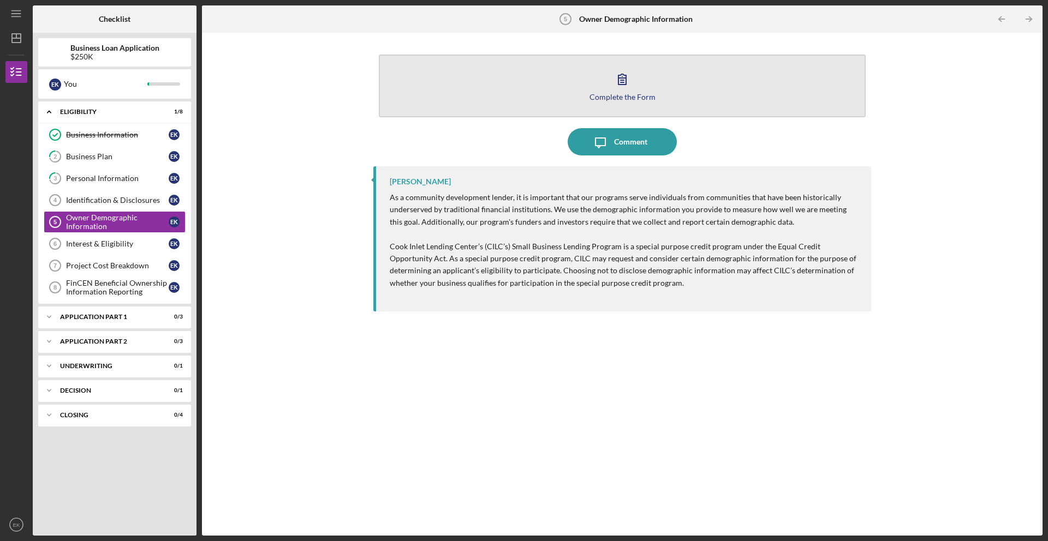
click at [462, 109] on button "Complete the Form Form" at bounding box center [622, 86] width 487 height 63
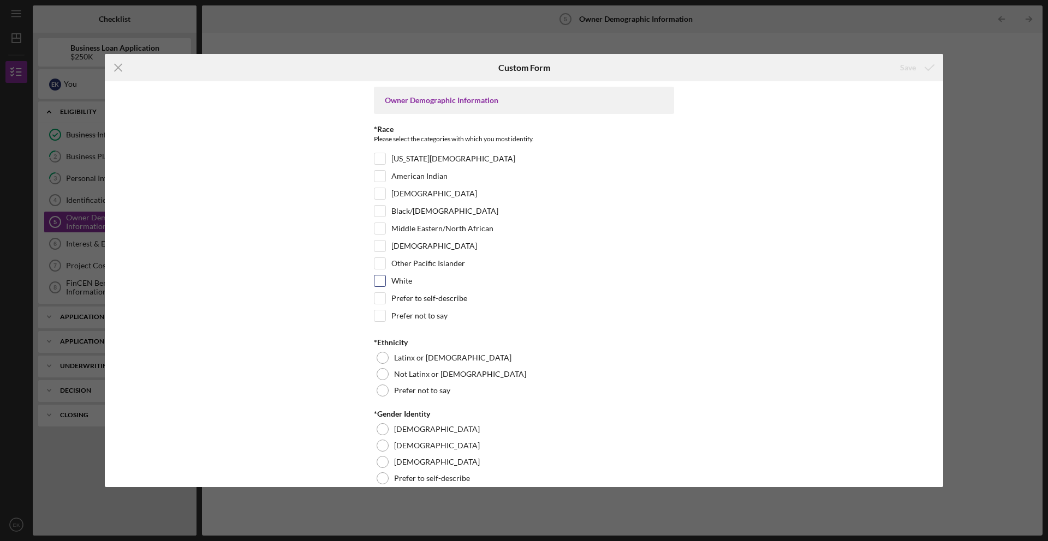
click at [395, 279] on label "White" at bounding box center [401, 281] width 21 height 11
click at [385, 279] on input "White" at bounding box center [379, 281] width 11 height 11
checkbox input "true"
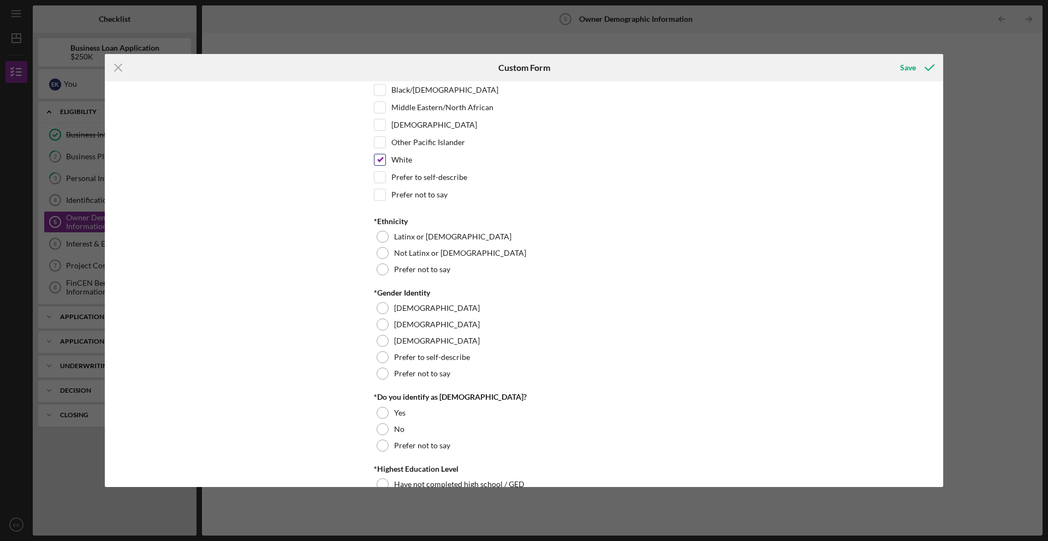
scroll to position [132, 0]
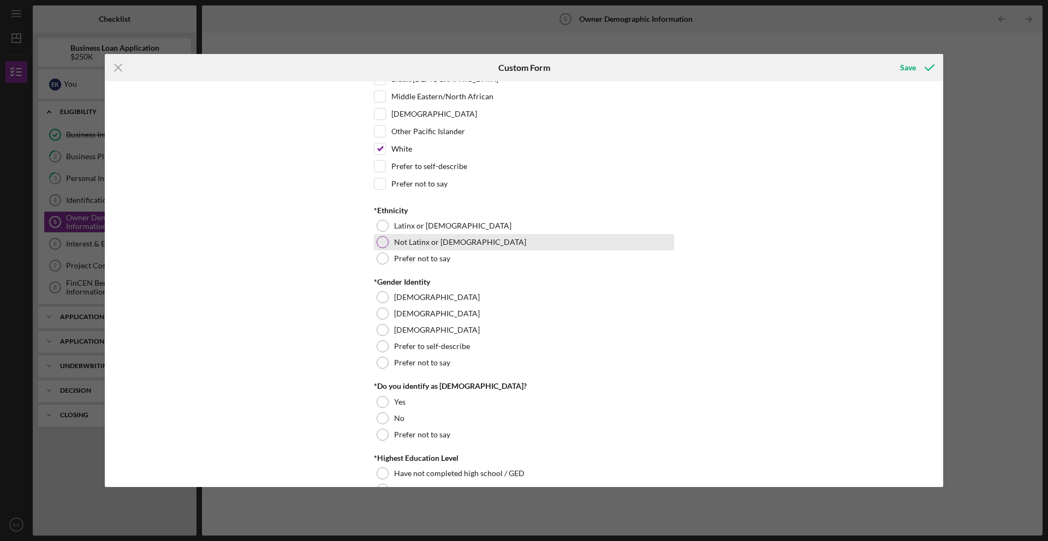
click at [402, 242] on label "Not Latinx or [DEMOGRAPHIC_DATA]" at bounding box center [460, 242] width 132 height 9
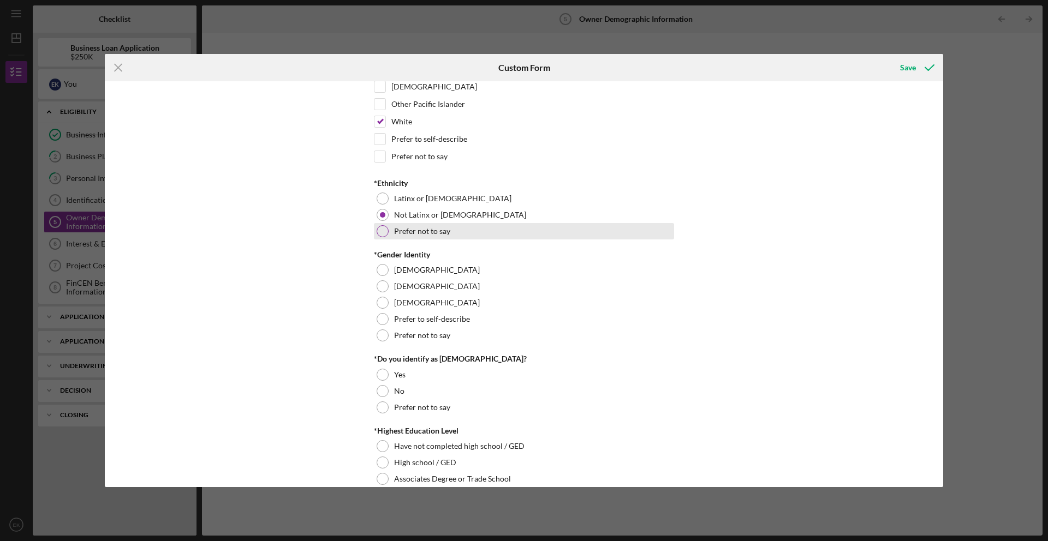
scroll to position [192, 0]
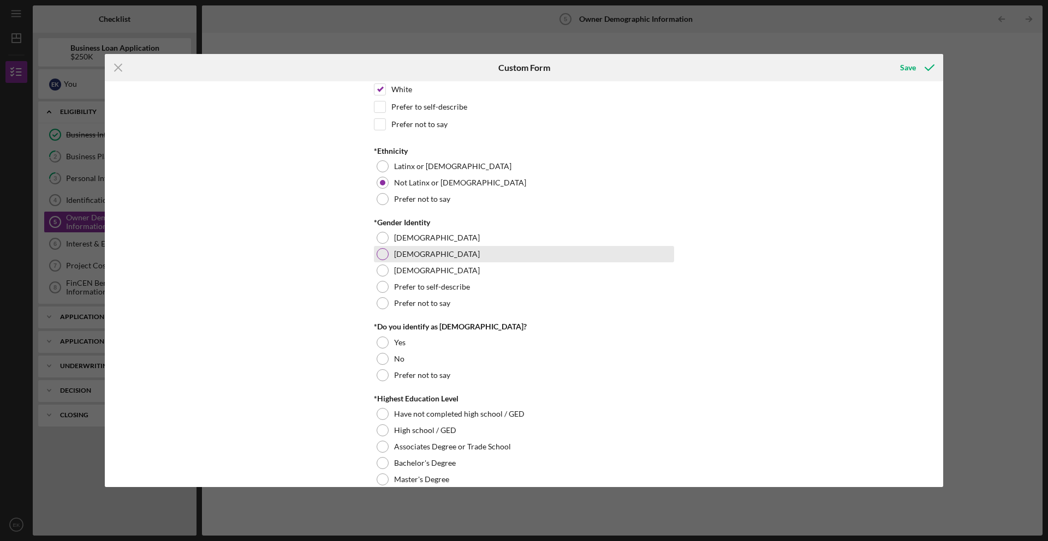
click at [432, 258] on div "[DEMOGRAPHIC_DATA]" at bounding box center [524, 254] width 300 height 16
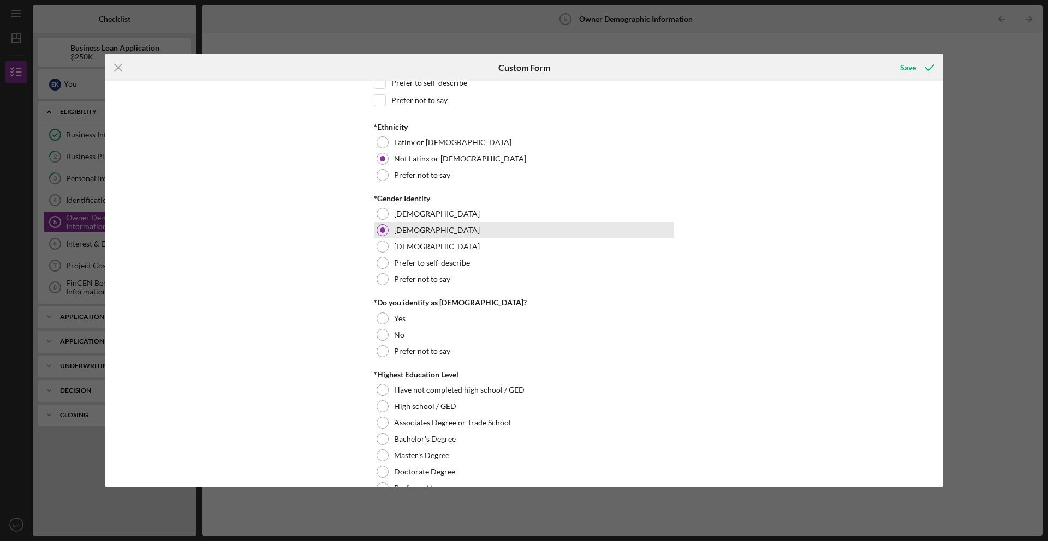
scroll to position [267, 0]
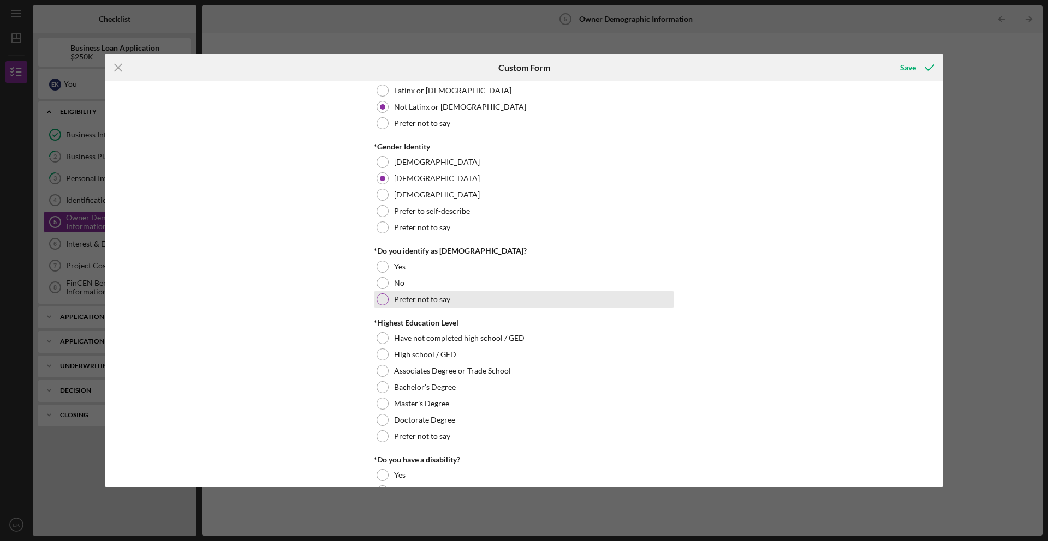
click at [434, 298] on label "Prefer not to say" at bounding box center [422, 299] width 56 height 9
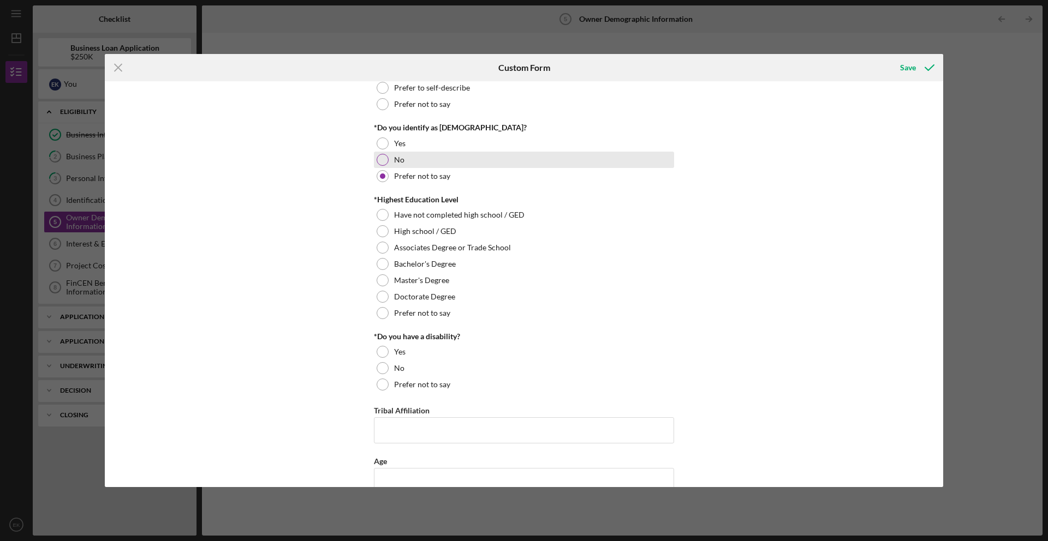
scroll to position [401, 0]
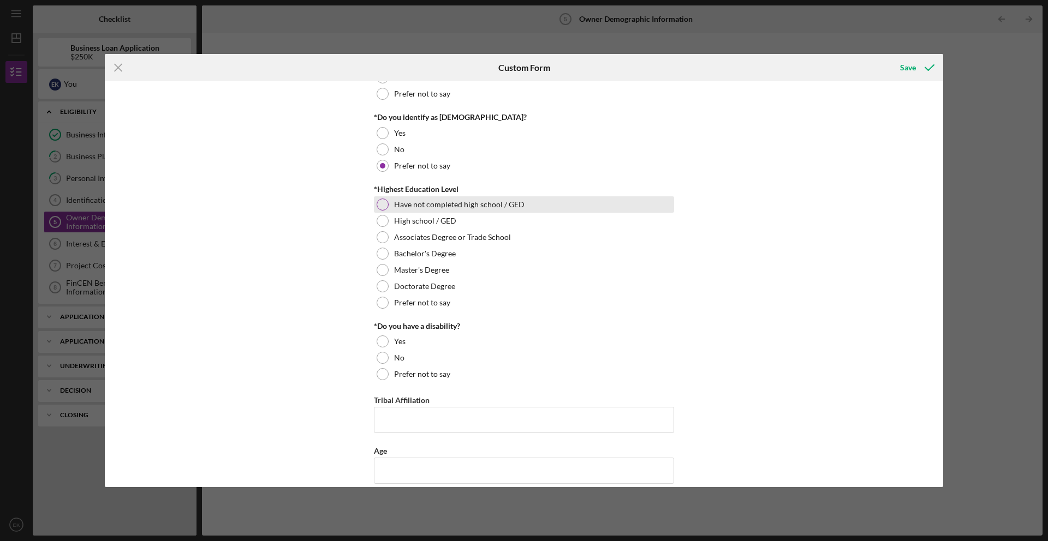
click at [462, 209] on div "Have not completed high school / GED" at bounding box center [524, 204] width 300 height 16
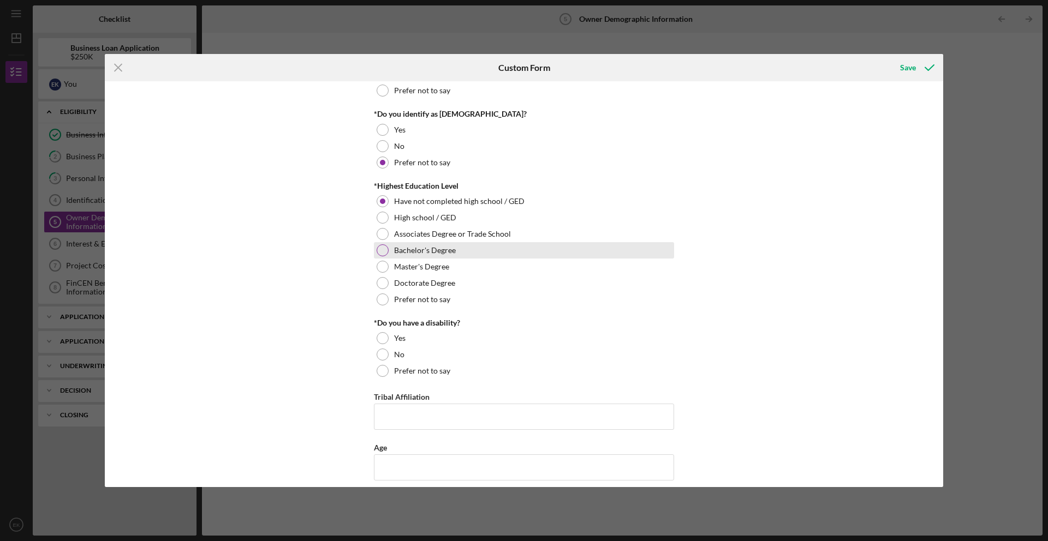
scroll to position [474, 0]
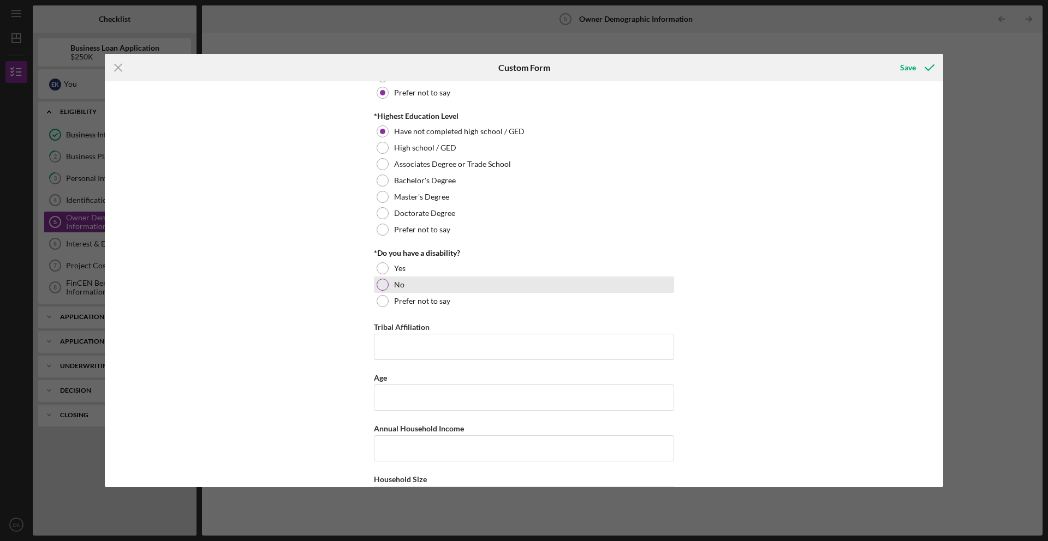
click at [409, 287] on div "No" at bounding box center [524, 285] width 300 height 16
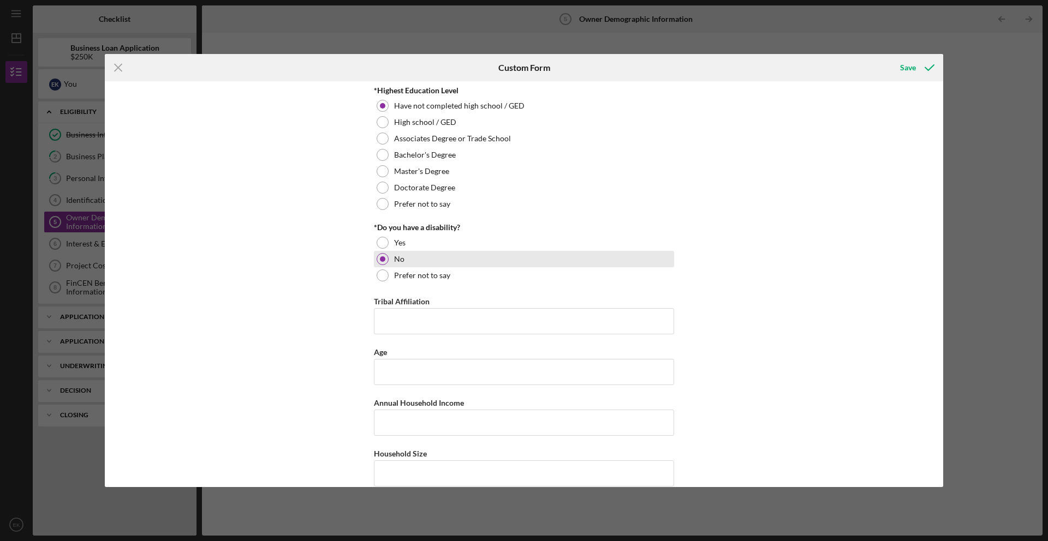
scroll to position [516, 0]
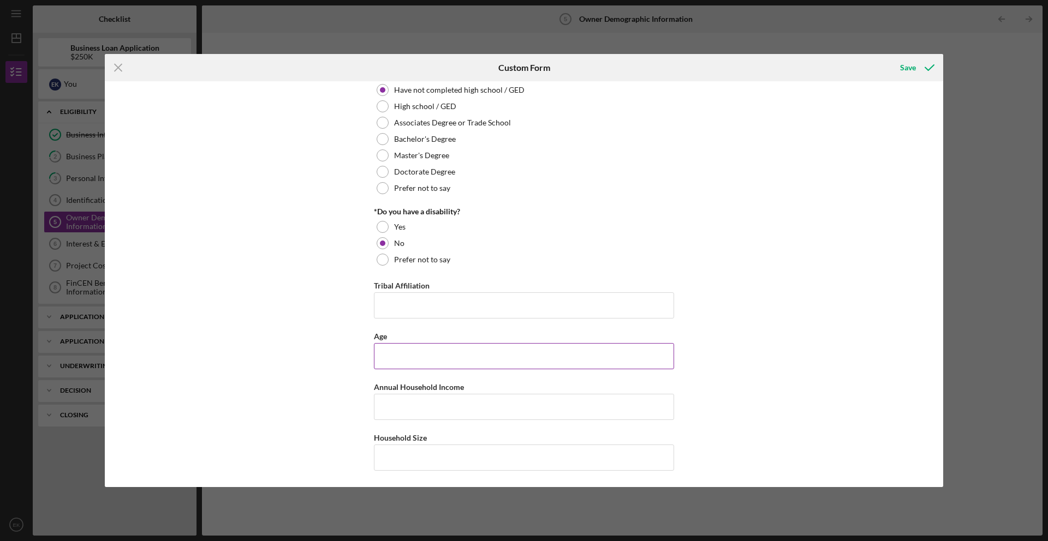
click at [466, 357] on input "Age" at bounding box center [524, 356] width 300 height 26
type input "45"
click at [447, 405] on input "Annual Household Income" at bounding box center [524, 407] width 300 height 26
type input "$100,000"
click at [580, 461] on input "Household Size" at bounding box center [524, 458] width 300 height 26
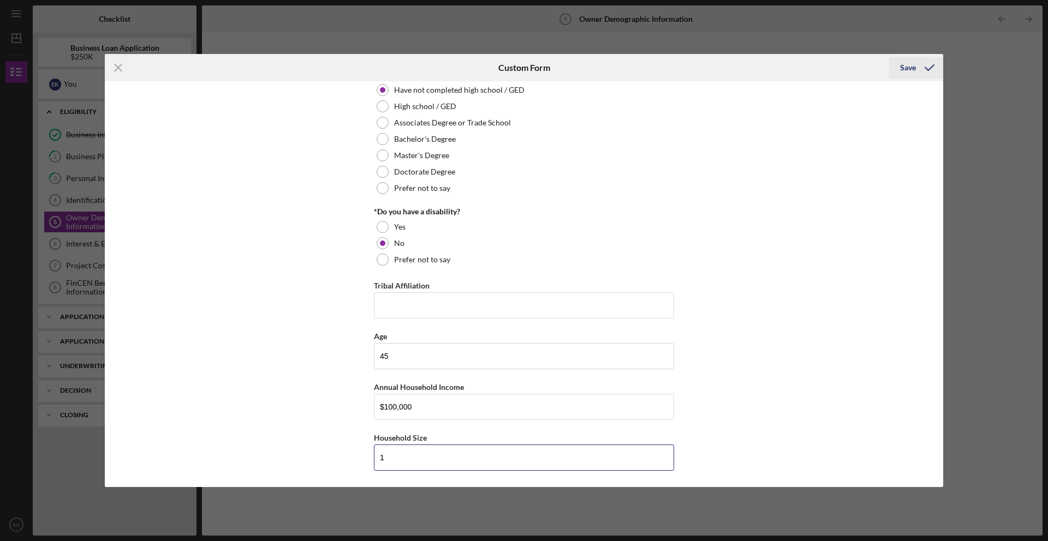
type input "1"
click at [922, 64] on icon "submit" at bounding box center [929, 67] width 27 height 27
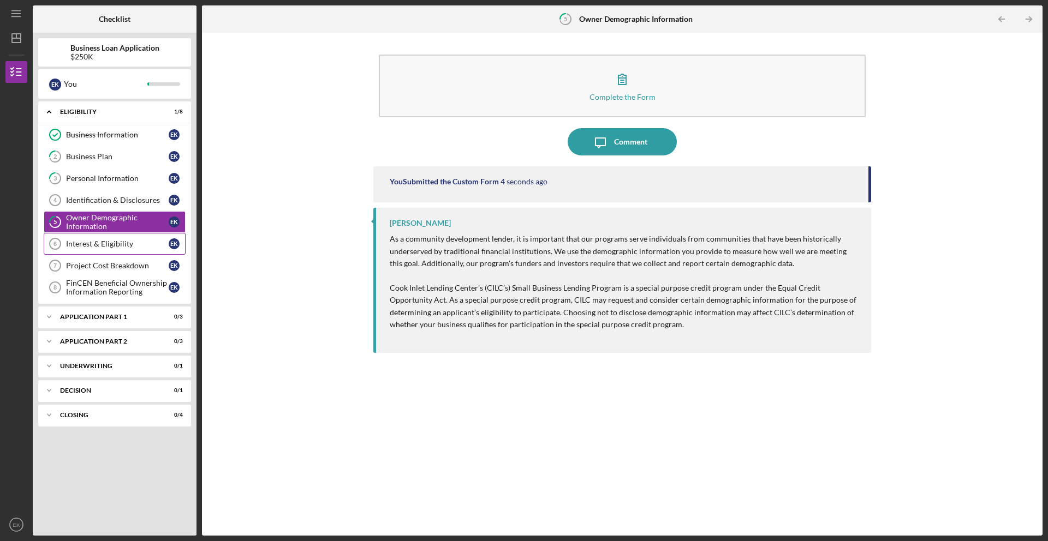
click at [145, 243] on div "Interest & Eligibility" at bounding box center [117, 244] width 103 height 9
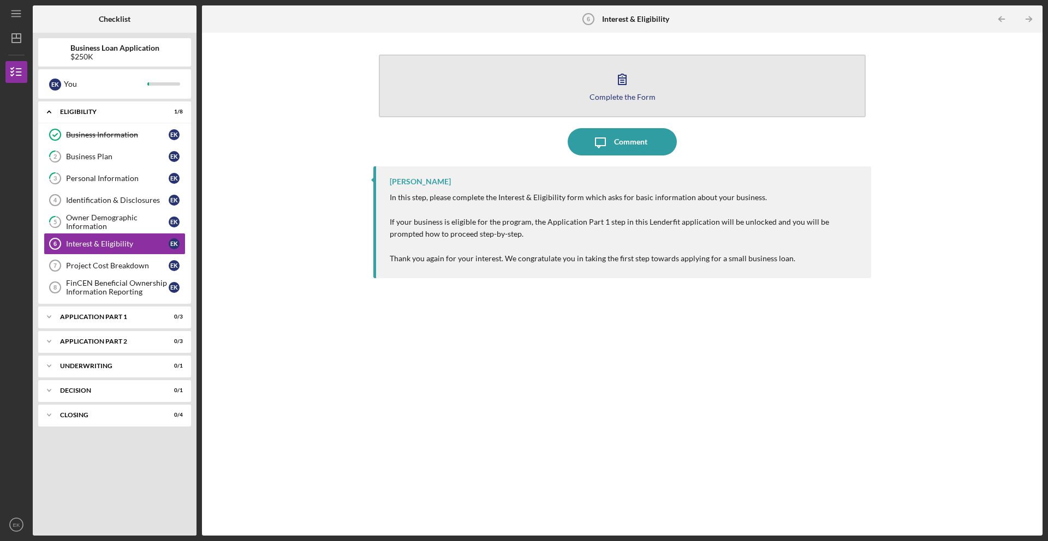
click at [590, 98] on button "Complete the Form Form" at bounding box center [622, 86] width 487 height 63
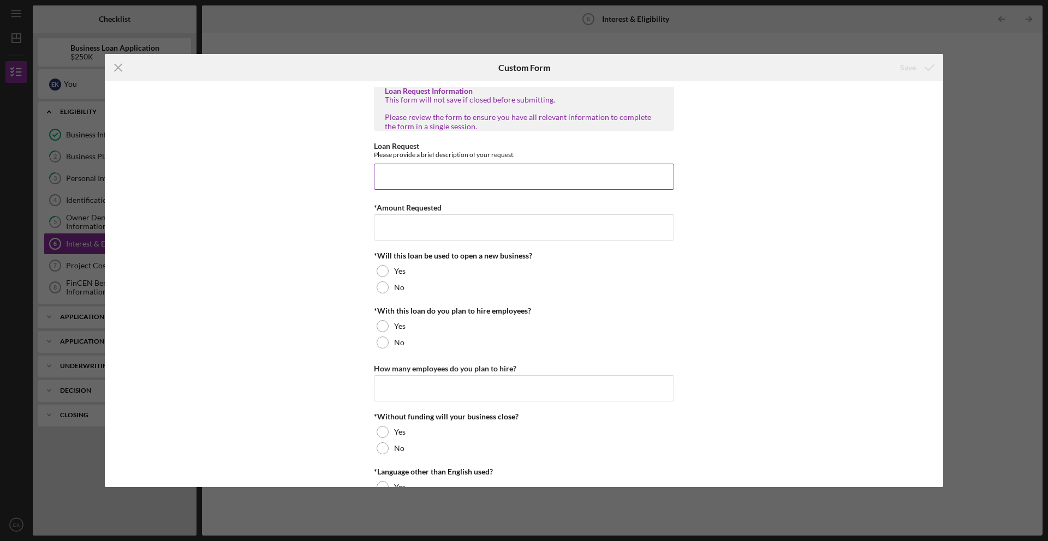
click at [496, 170] on input "Loan Request" at bounding box center [524, 177] width 300 height 26
type input "Help buy equipment and vehicles for growing company"
click at [473, 218] on input "*Amount Requested" at bounding box center [524, 227] width 300 height 26
type input "250000"
click at [433, 288] on div "No" at bounding box center [524, 287] width 300 height 16
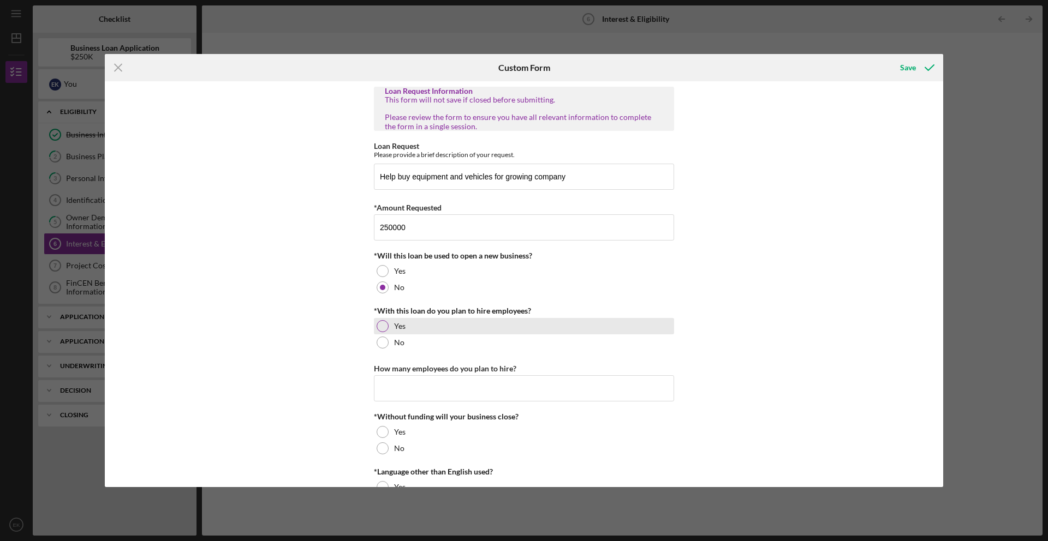
click at [416, 326] on div "Yes" at bounding box center [524, 326] width 300 height 16
click at [427, 386] on input "How many employees do you plan to hire?" at bounding box center [524, 388] width 300 height 26
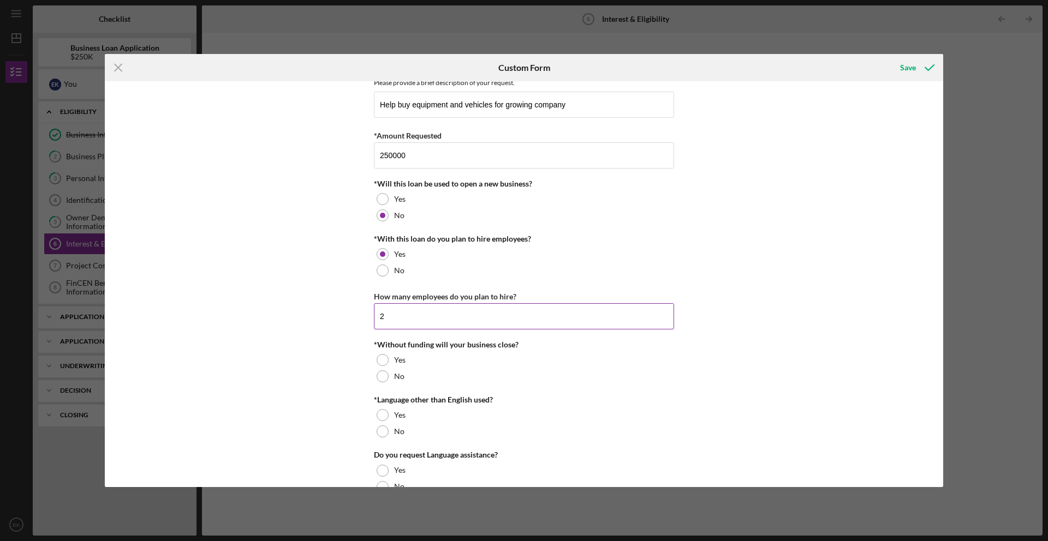
scroll to position [96, 0]
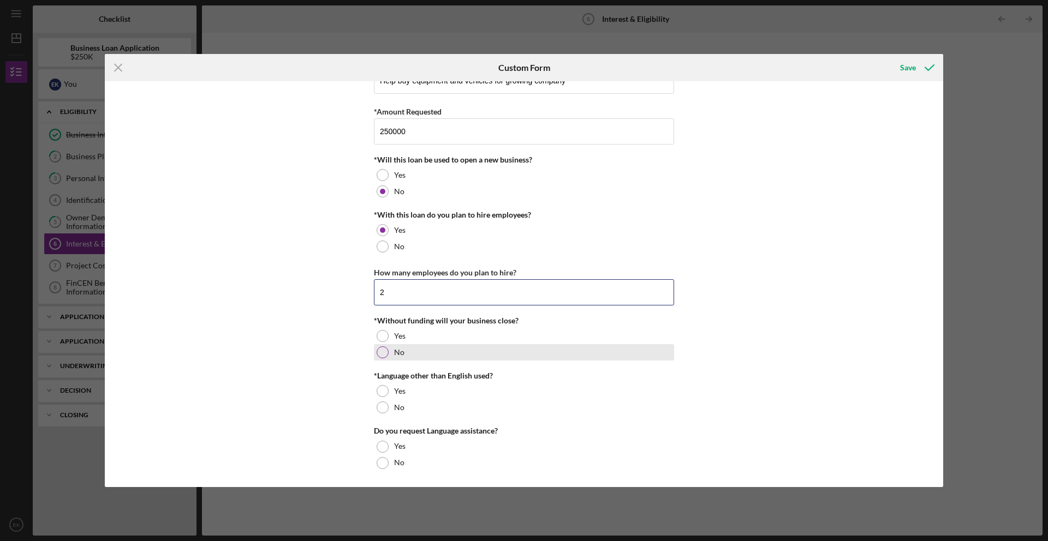
type input "2"
click at [394, 353] on label "No" at bounding box center [399, 352] width 10 height 9
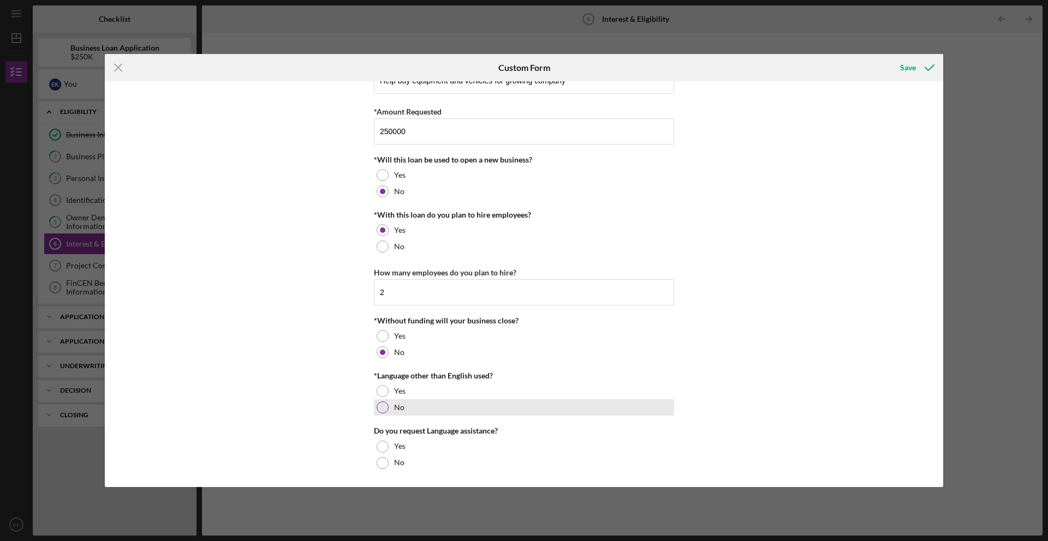
click at [430, 408] on div "No" at bounding box center [524, 407] width 300 height 16
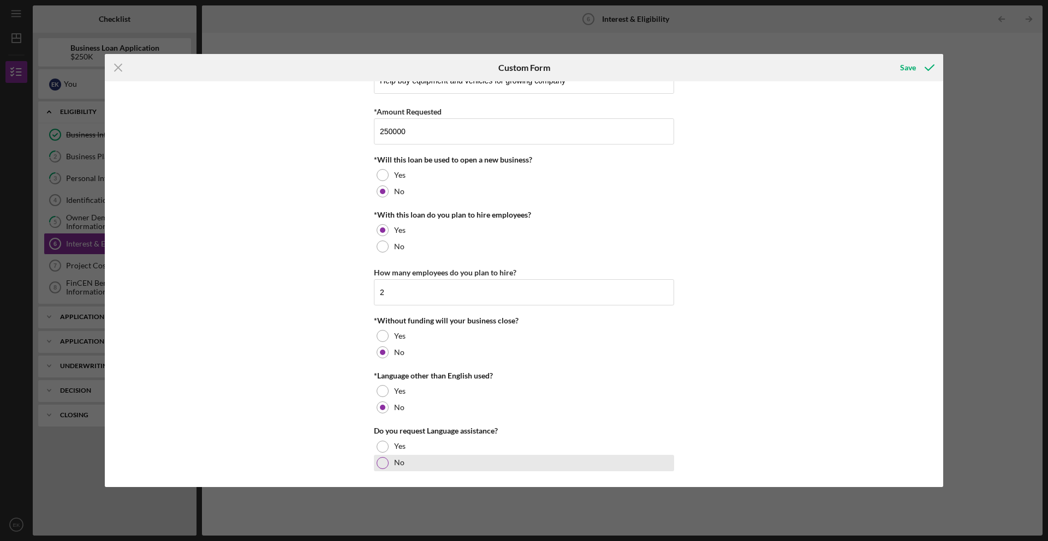
click at [394, 464] on label "No" at bounding box center [399, 462] width 10 height 9
click at [906, 70] on div "Save" at bounding box center [908, 68] width 16 height 22
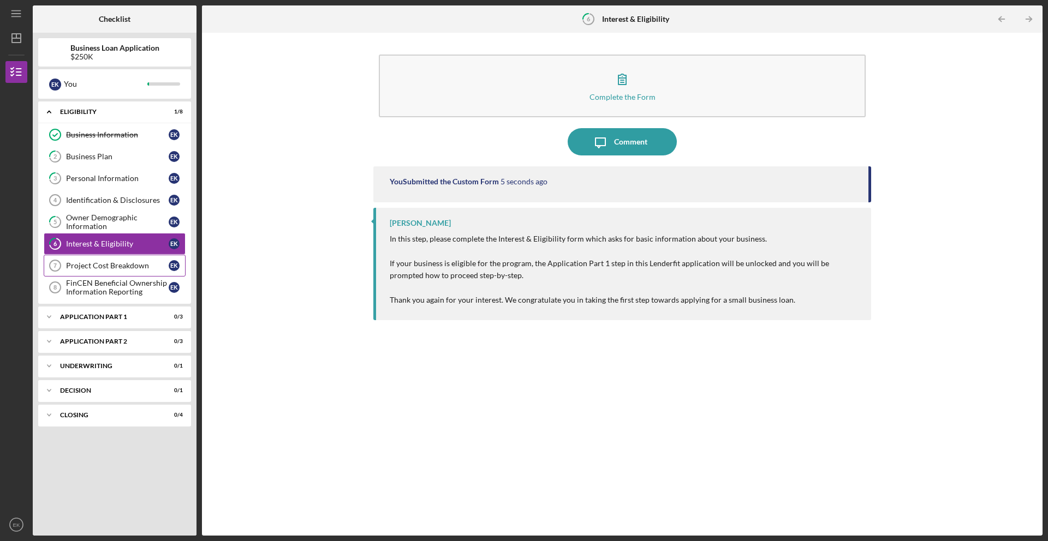
click at [112, 266] on div "Project Cost Breakdown" at bounding box center [117, 265] width 103 height 9
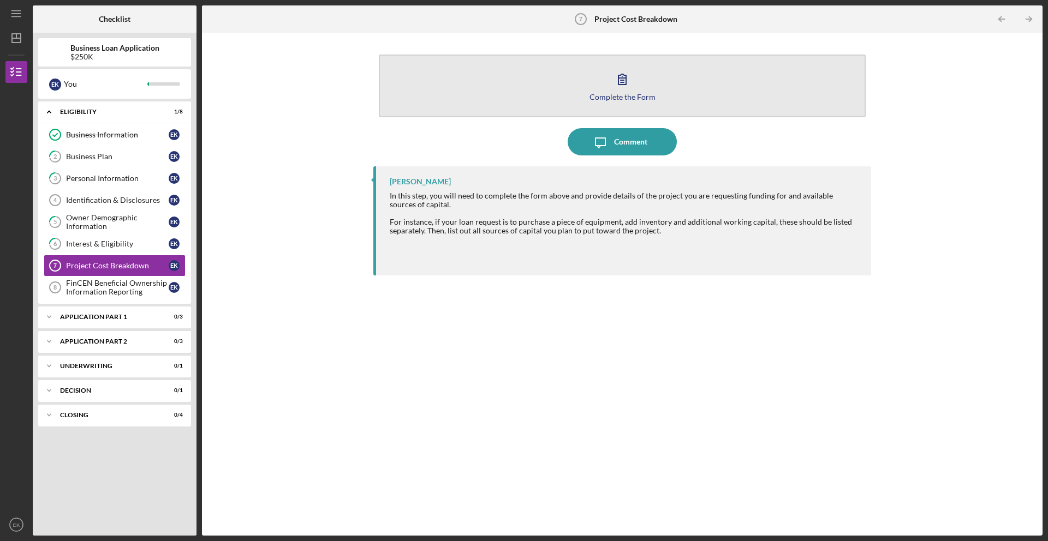
click at [523, 105] on button "Complete the Form Form" at bounding box center [622, 86] width 487 height 63
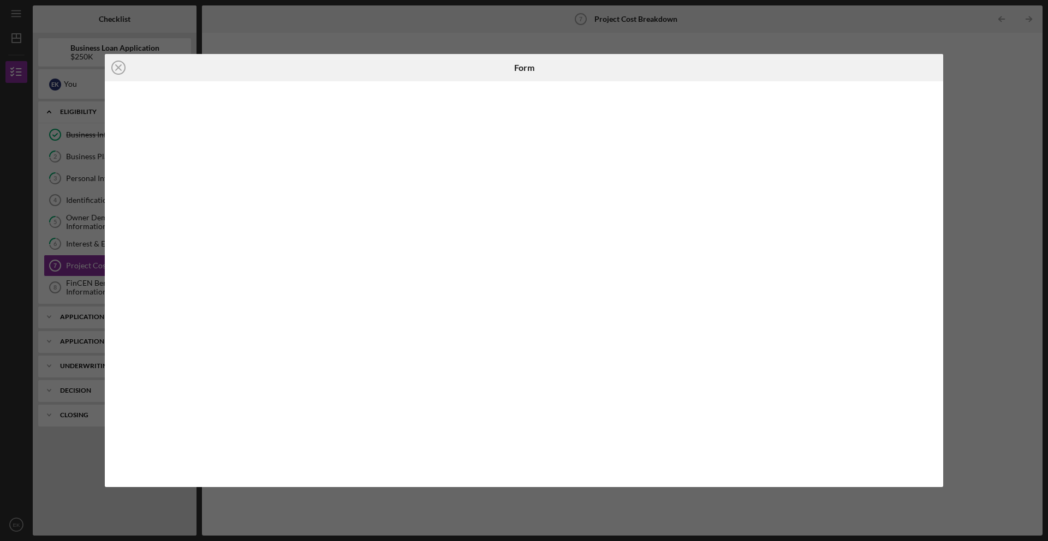
click at [403, 30] on div "Icon/Close Form" at bounding box center [524, 270] width 1048 height 541
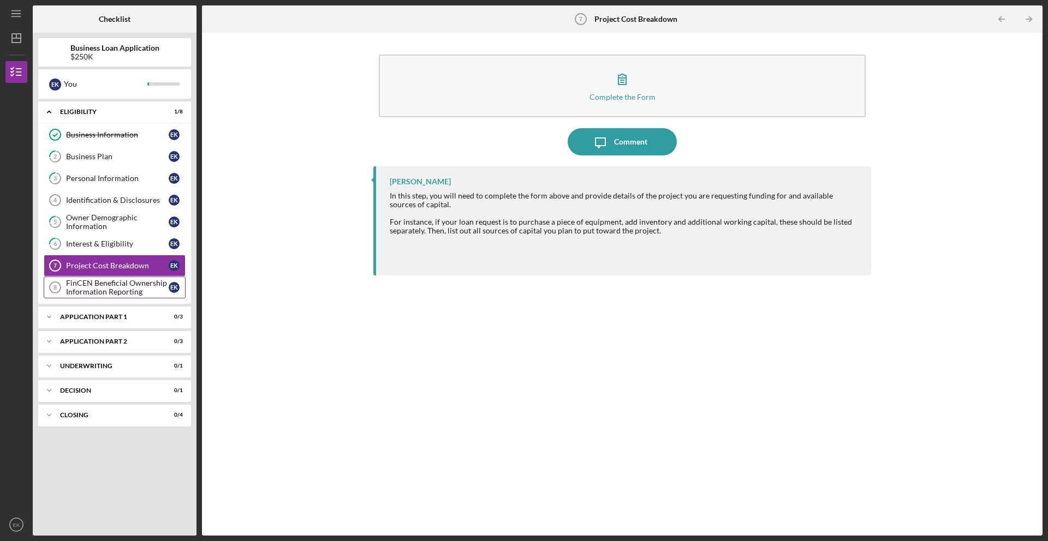
click at [104, 287] on div "FinCEN Beneficial Ownership Information Reporting" at bounding box center [117, 287] width 103 height 17
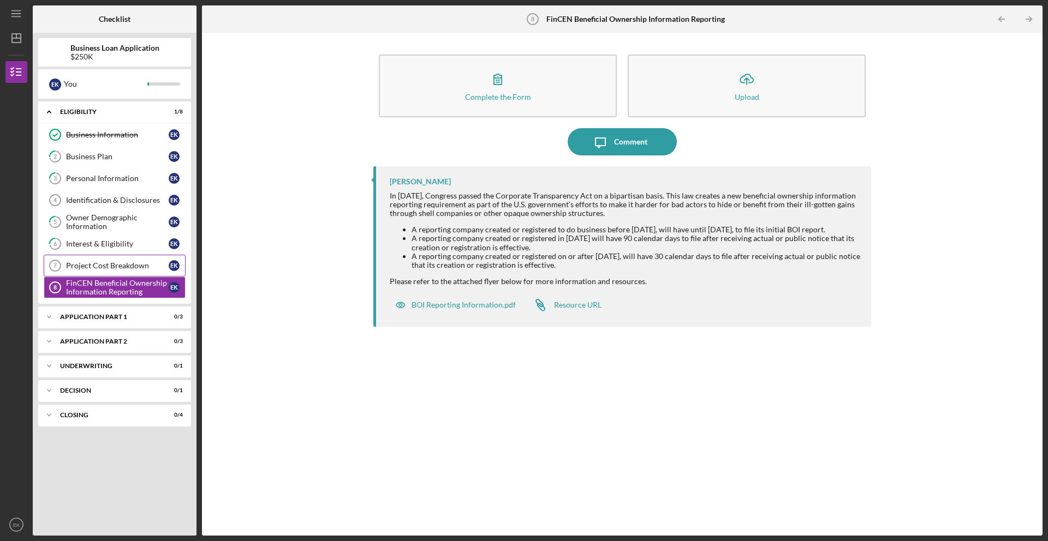
click at [100, 268] on div "Project Cost Breakdown" at bounding box center [117, 265] width 103 height 9
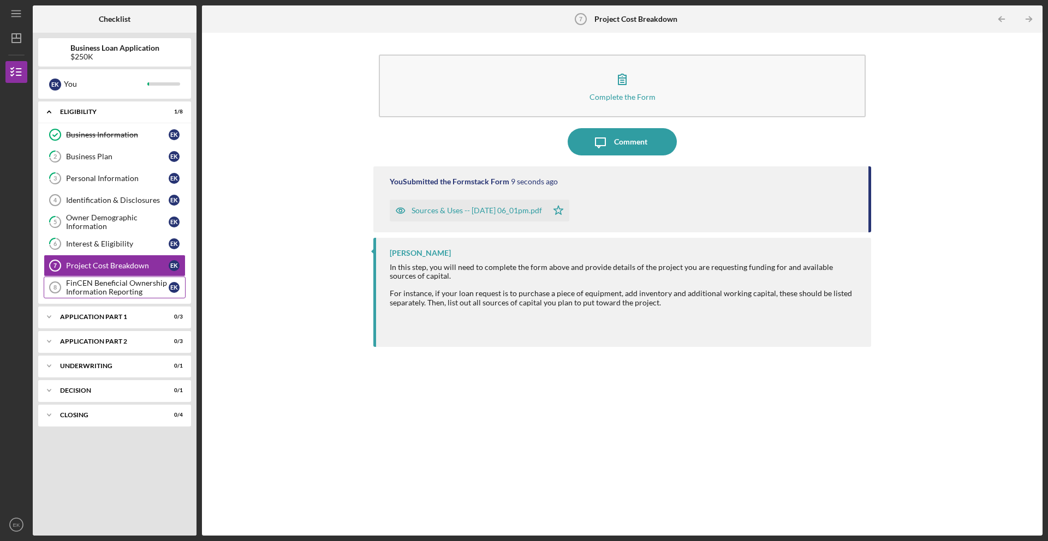
click at [126, 287] on div "FinCEN Beneficial Ownership Information Reporting" at bounding box center [117, 287] width 103 height 17
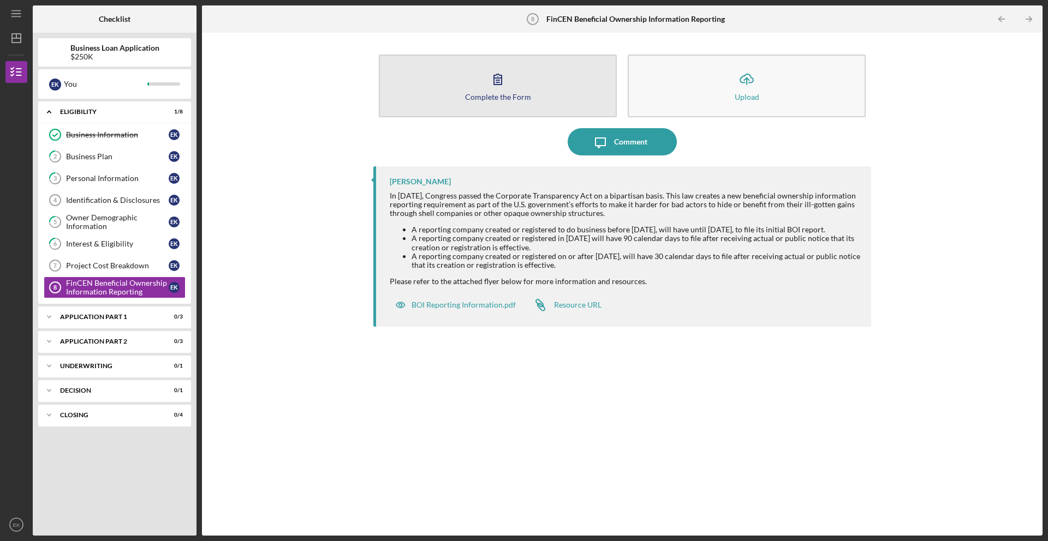
click at [477, 104] on button "Complete the Form Form" at bounding box center [498, 86] width 238 height 63
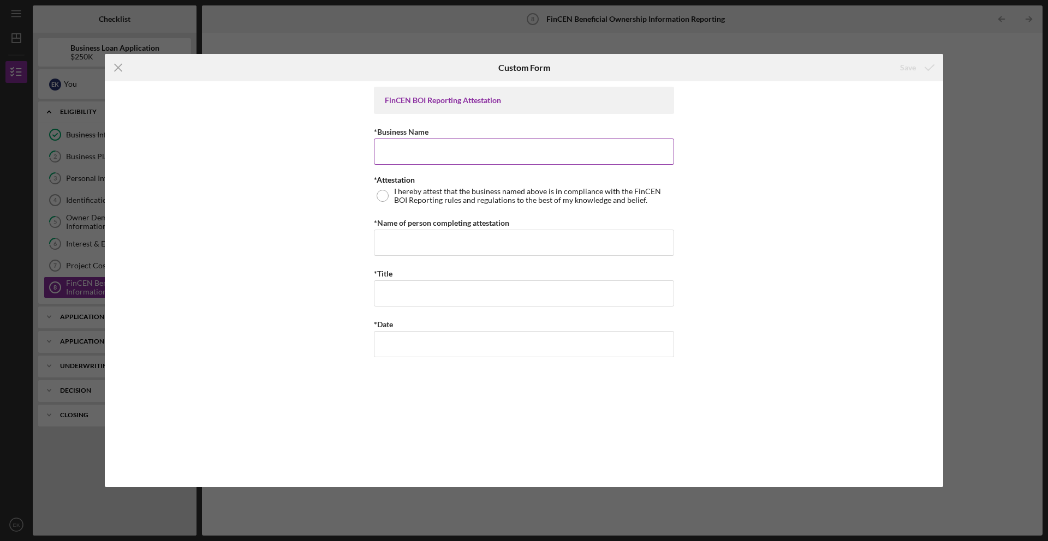
click at [473, 147] on input "*Business Name" at bounding box center [524, 152] width 300 height 26
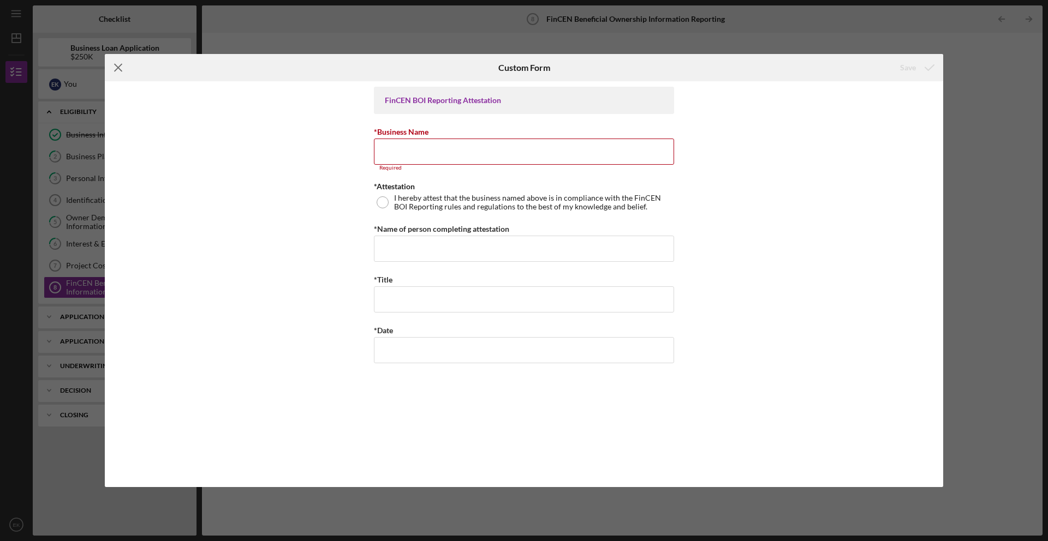
click at [127, 69] on icon "Icon/Menu Close" at bounding box center [118, 67] width 27 height 27
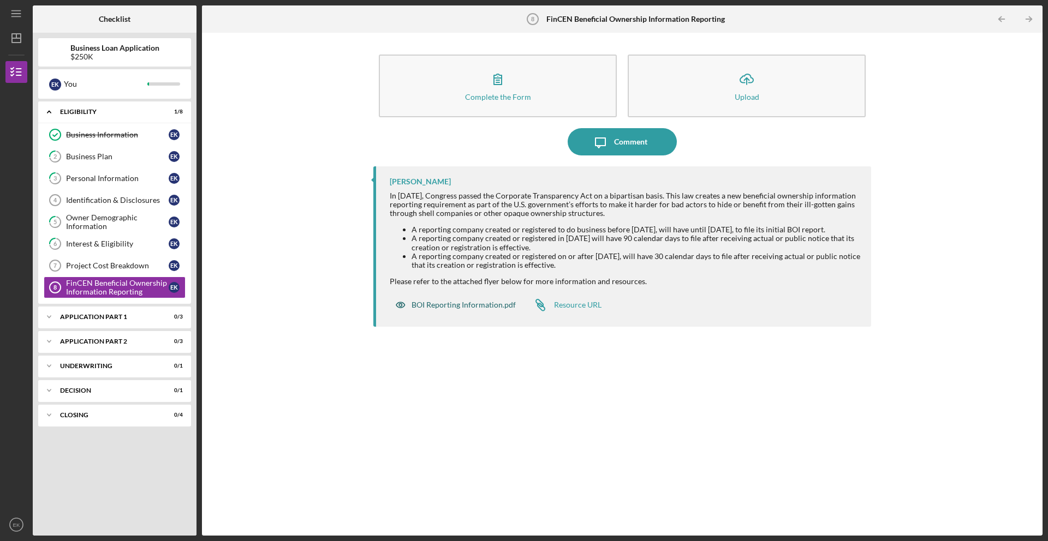
click at [502, 309] on div "BOI Reporting Information.pdf" at bounding box center [463, 305] width 104 height 9
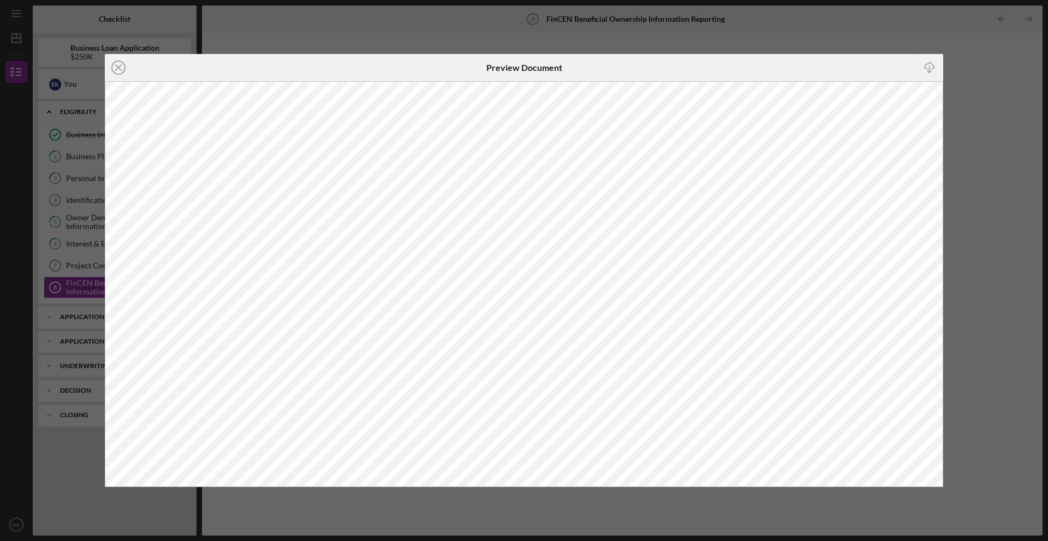
click at [867, 32] on div "Icon/Close Preview Document Icon/Download" at bounding box center [524, 270] width 1048 height 541
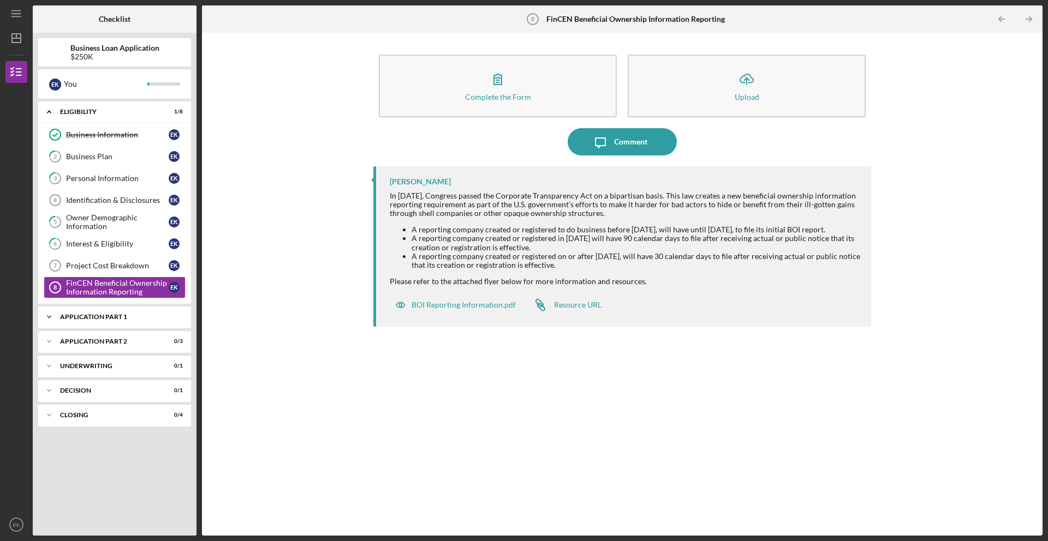
click at [111, 319] on div "Application Part 1" at bounding box center [118, 317] width 117 height 7
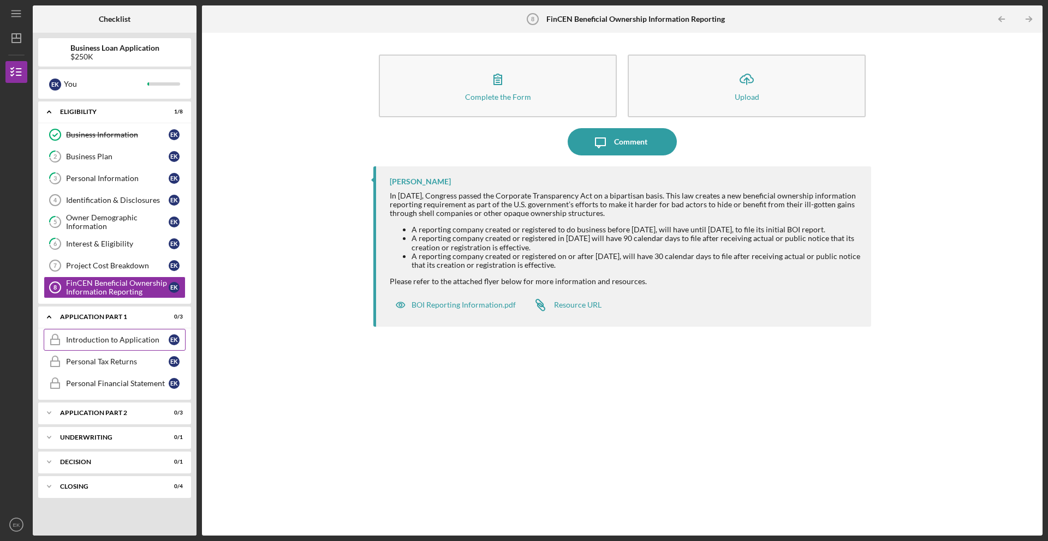
click at [112, 342] on div "Introduction to Application" at bounding box center [117, 340] width 103 height 9
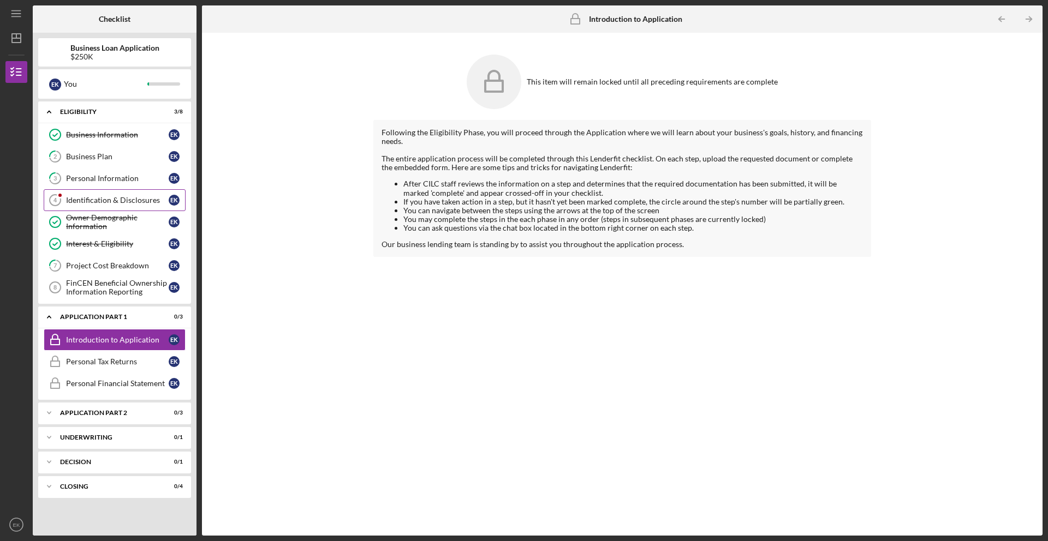
click at [104, 201] on div "Identification & Disclosures" at bounding box center [117, 200] width 103 height 9
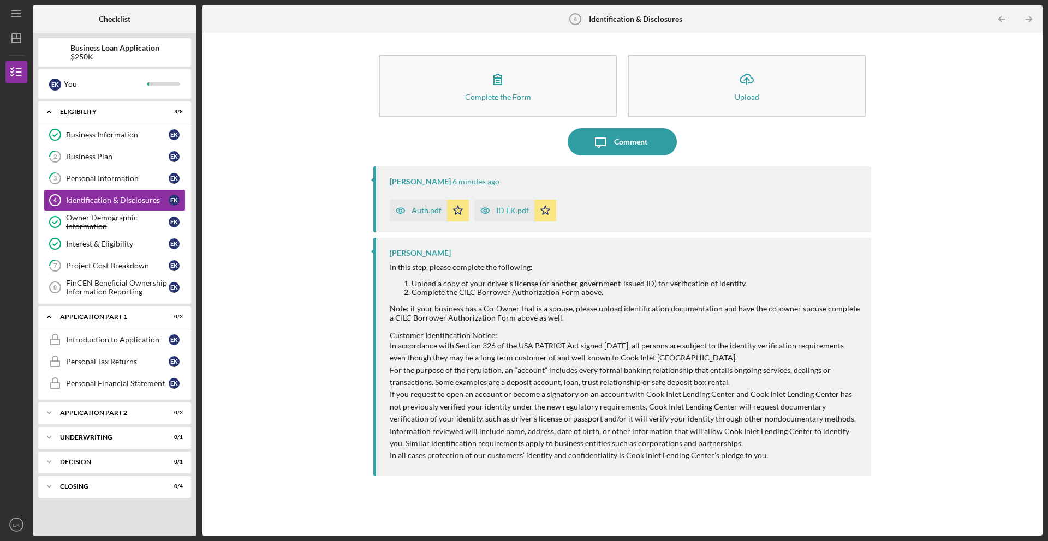
click at [513, 213] on div "ID EK.pdf" at bounding box center [512, 210] width 33 height 9
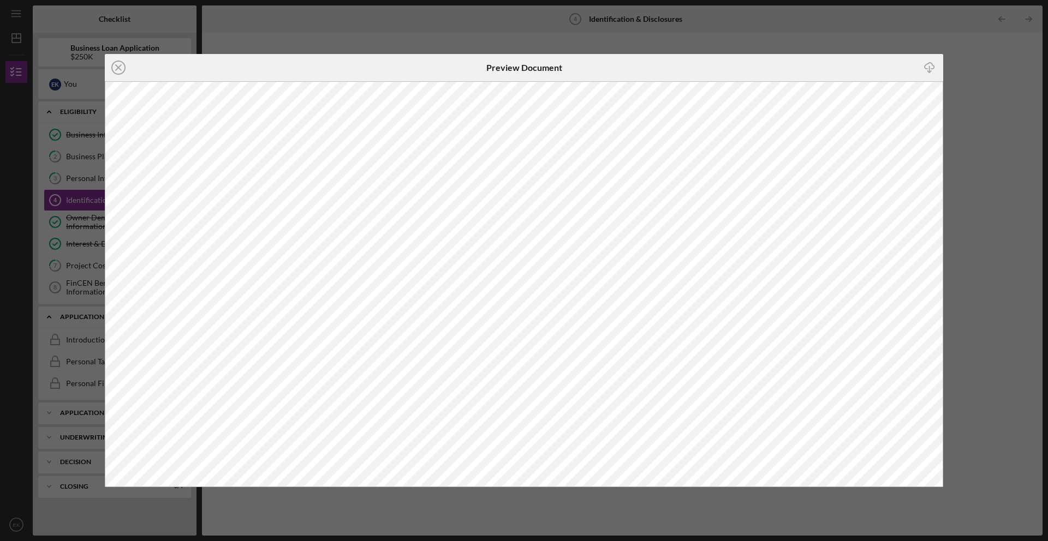
click at [898, 41] on div "Icon/Close Preview Document Icon/Download" at bounding box center [524, 270] width 1048 height 541
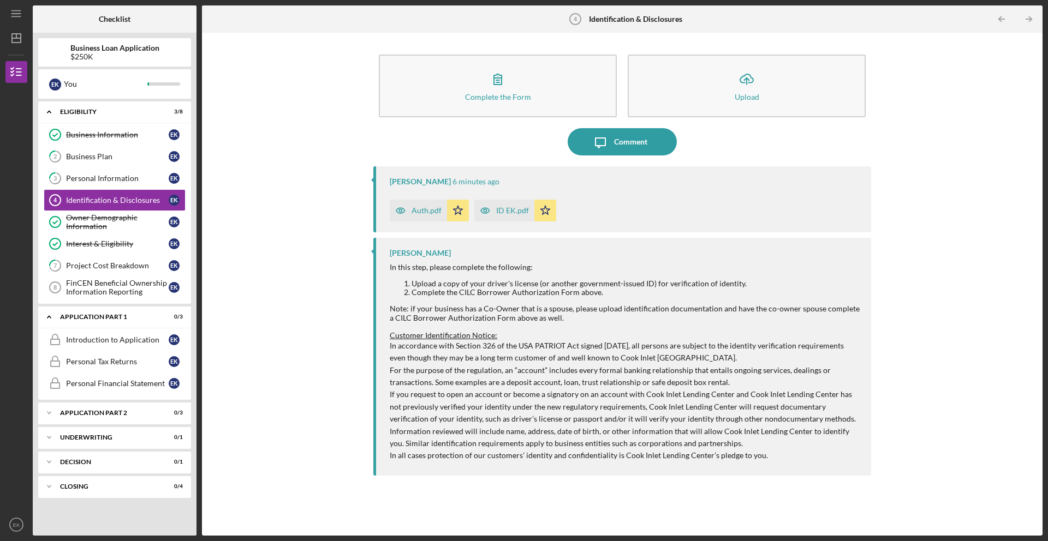
click at [427, 209] on div "Auth.pdf" at bounding box center [426, 210] width 30 height 9
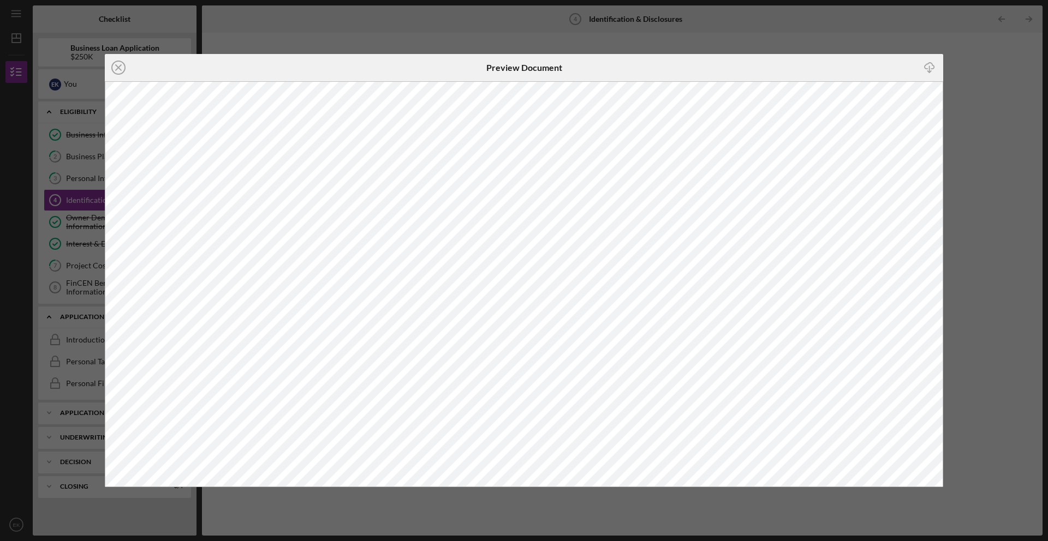
click at [973, 65] on div "Icon/Close Preview Document Icon/Download" at bounding box center [524, 270] width 1048 height 541
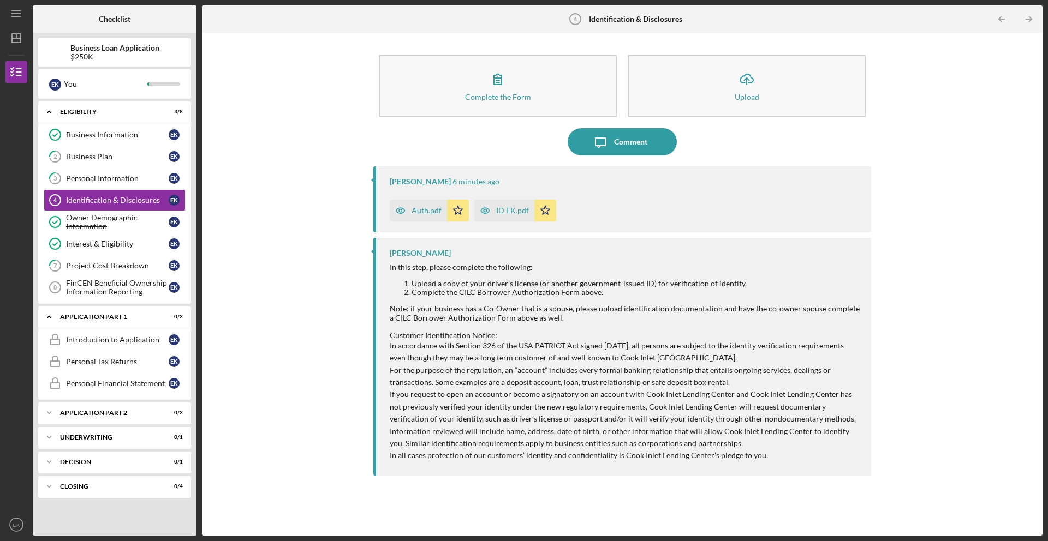
click at [318, 258] on div "Complete the Form Form Icon/Upload Upload Icon/Message Comment [PERSON_NAME] 6 …" at bounding box center [621, 284] width 829 height 492
click at [133, 235] on link "Interest & Eligibility Interest & Eligibility E K" at bounding box center [115, 244] width 142 height 22
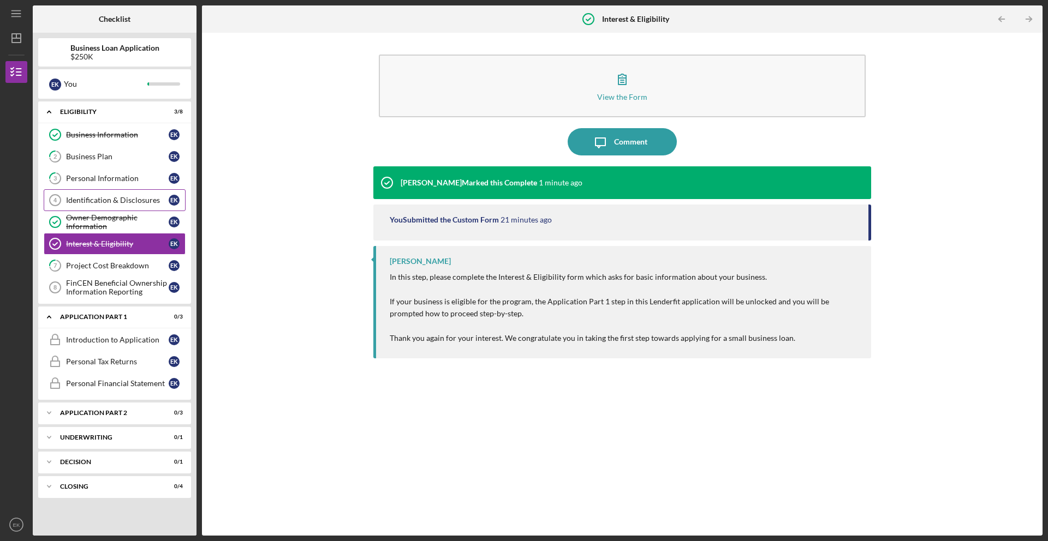
click at [139, 201] on div "Identification & Disclosures" at bounding box center [117, 200] width 103 height 9
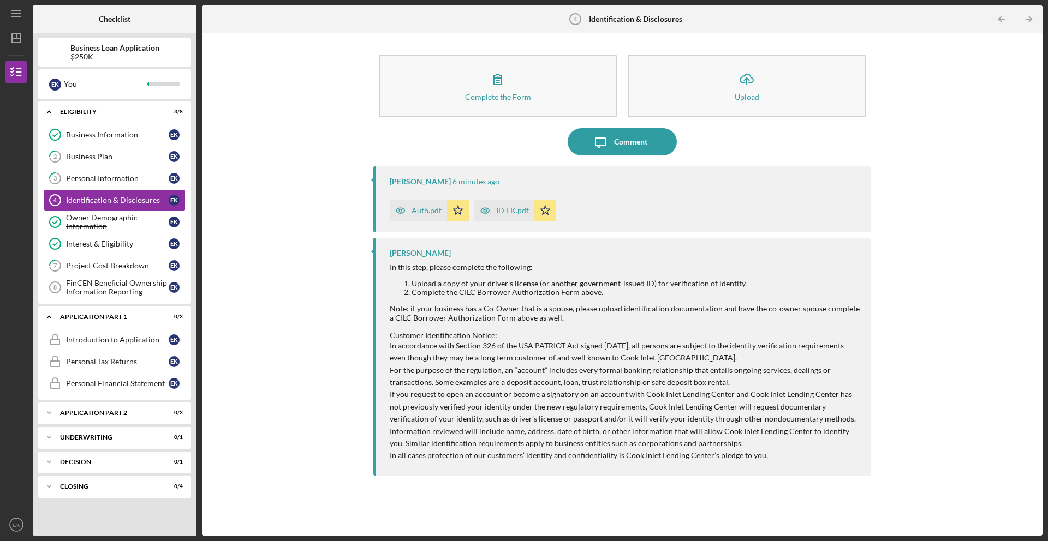
click at [460, 209] on polygon "button" at bounding box center [457, 210] width 9 height 9
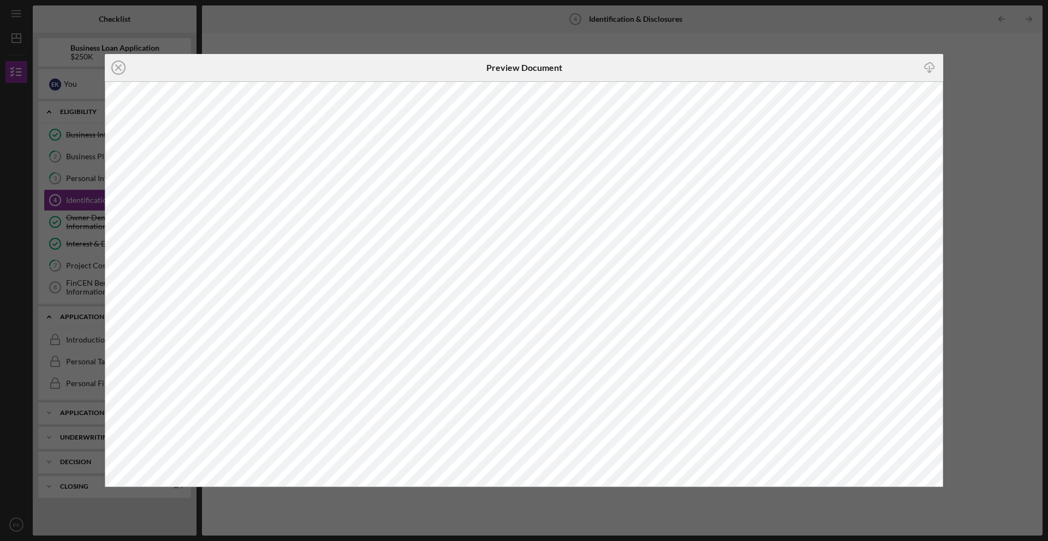
click at [954, 59] on div "Icon/Close Preview Document Icon/Download" at bounding box center [524, 270] width 1048 height 541
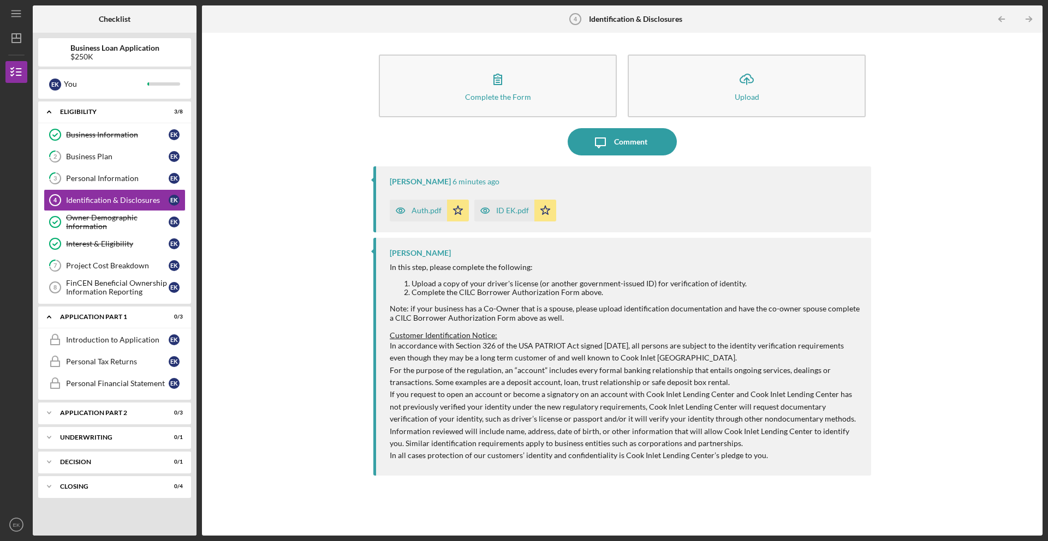
click at [548, 212] on icon "Icon/Star" at bounding box center [545, 211] width 22 height 22
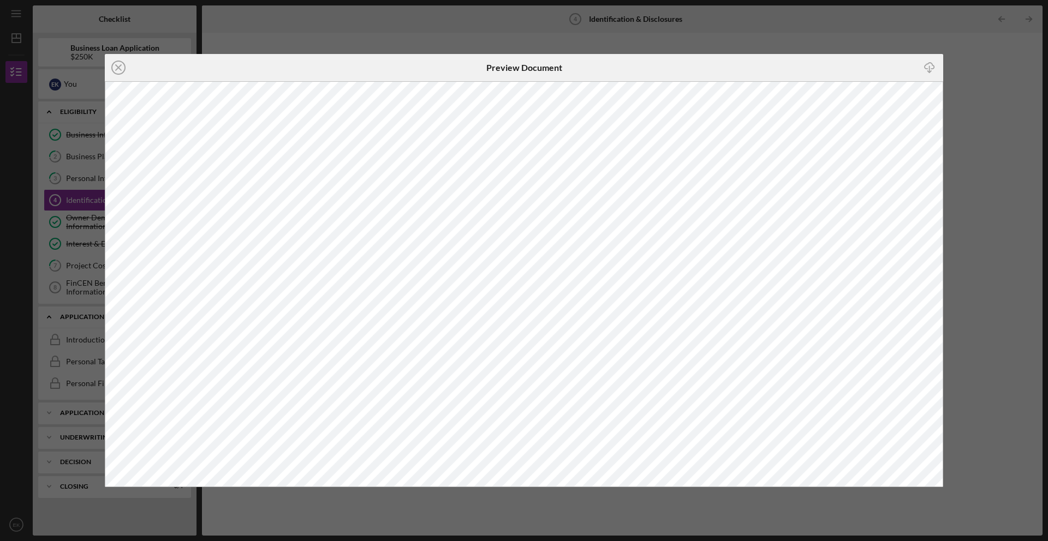
click at [1012, 178] on div "Icon/Close Preview Document Icon/Download" at bounding box center [524, 270] width 1048 height 541
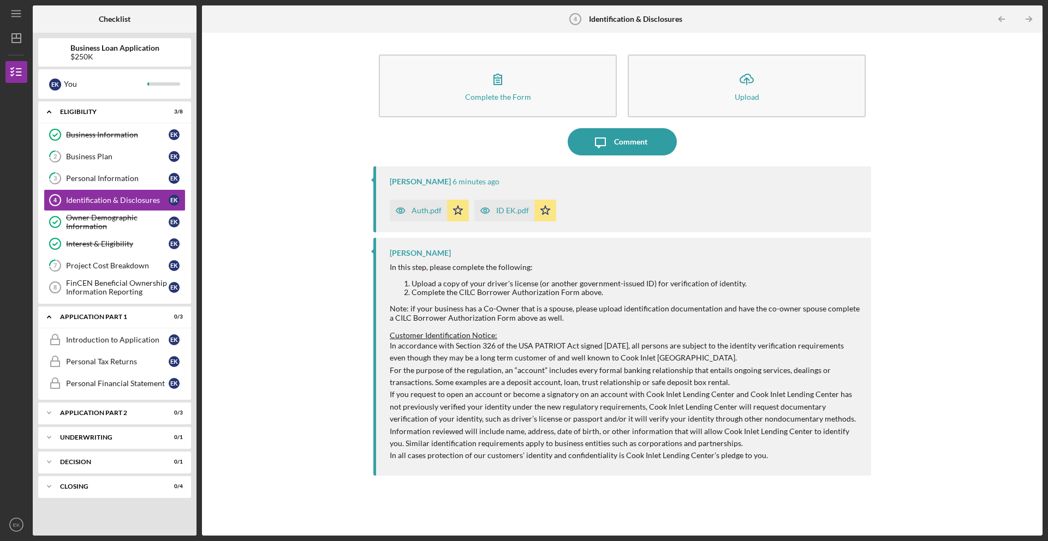
click at [431, 210] on div "Auth.pdf" at bounding box center [426, 210] width 30 height 9
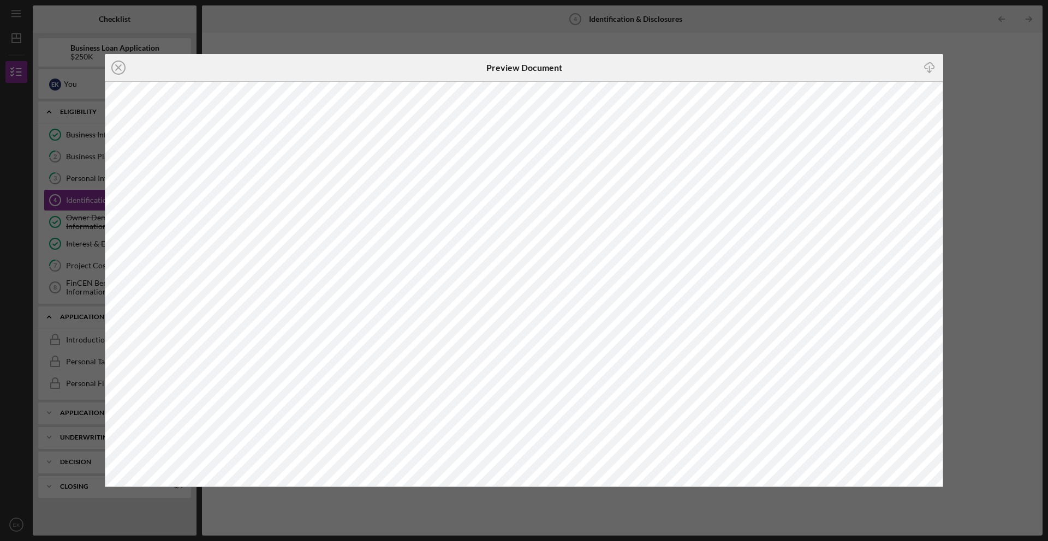
click at [929, 69] on line "button" at bounding box center [929, 69] width 0 height 6
click at [978, 81] on div "Icon/Close Preview Document Icon/Download" at bounding box center [524, 270] width 1048 height 541
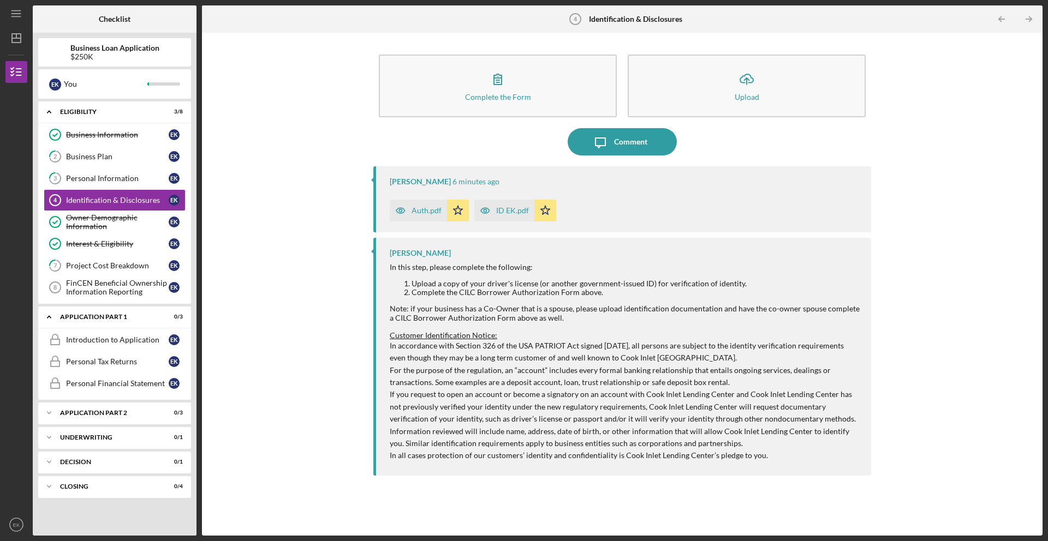
click at [499, 209] on div "ID EK.pdf" at bounding box center [512, 210] width 33 height 9
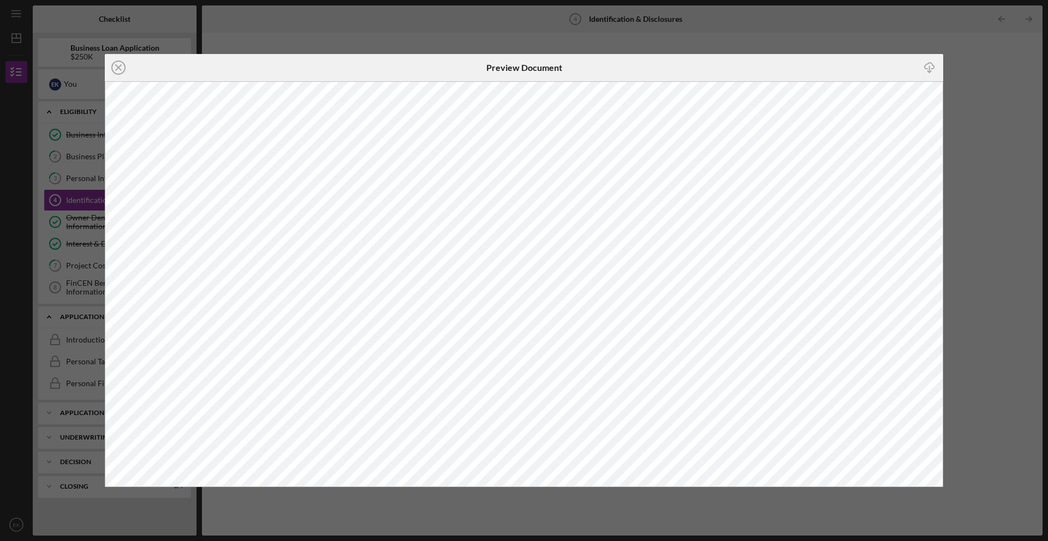
click at [993, 84] on div "Icon/Close Preview Document Icon/Download" at bounding box center [524, 270] width 1048 height 541
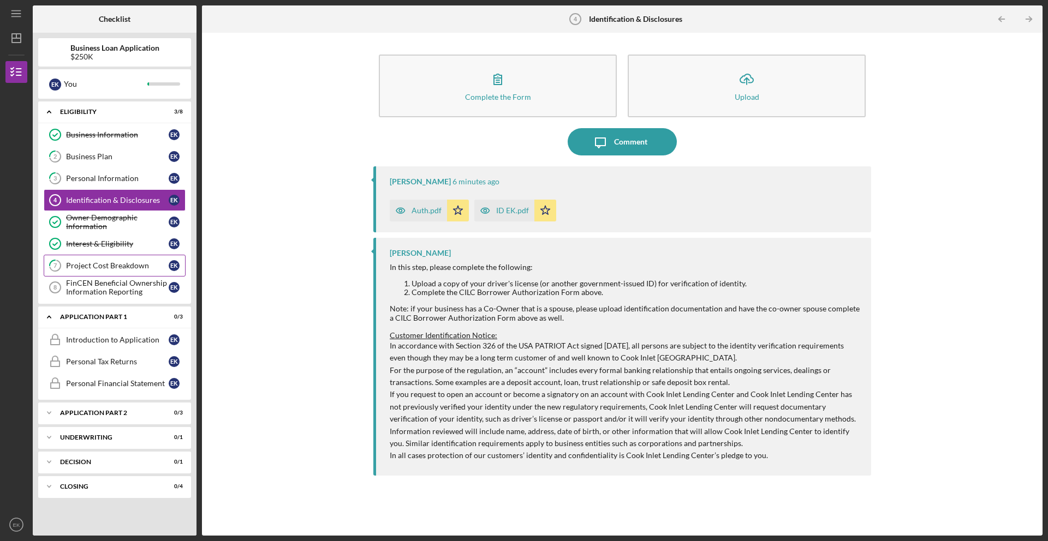
click at [133, 263] on div "Project Cost Breakdown" at bounding box center [117, 265] width 103 height 9
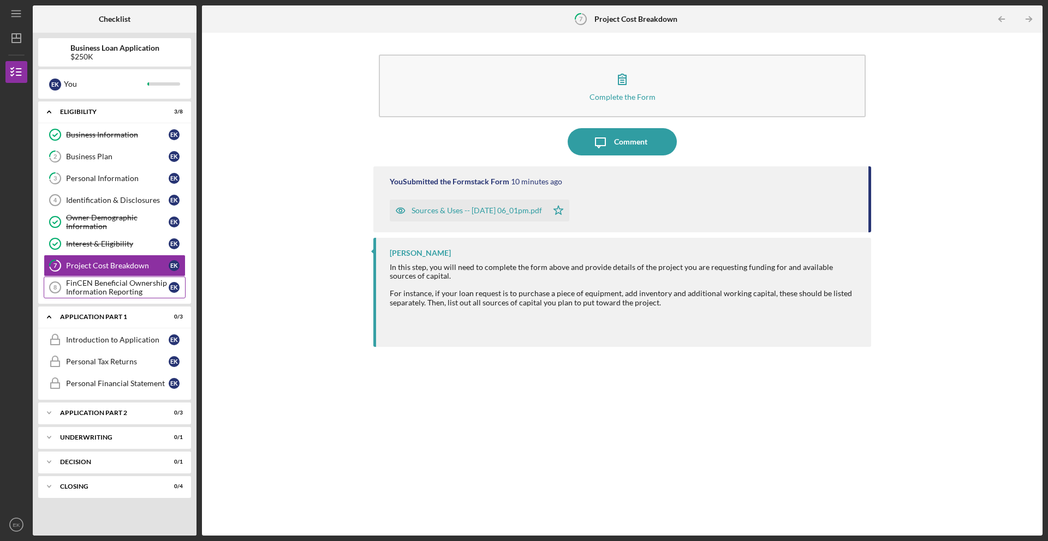
click at [144, 286] on div "FinCEN Beneficial Ownership Information Reporting" at bounding box center [117, 287] width 103 height 17
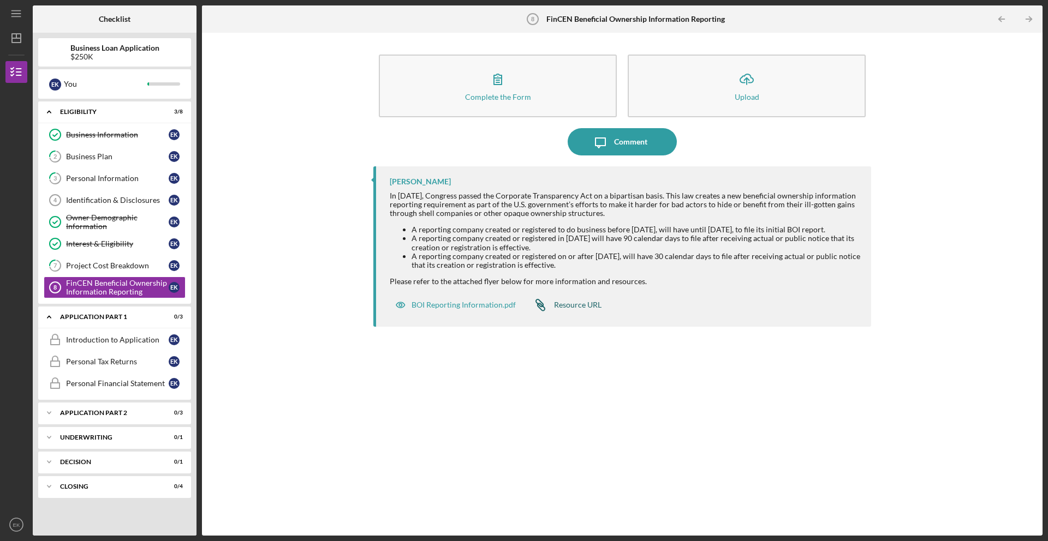
click at [598, 309] on div "Resource URL" at bounding box center [577, 305] width 47 height 9
click at [100, 157] on div "Business Plan" at bounding box center [117, 156] width 103 height 9
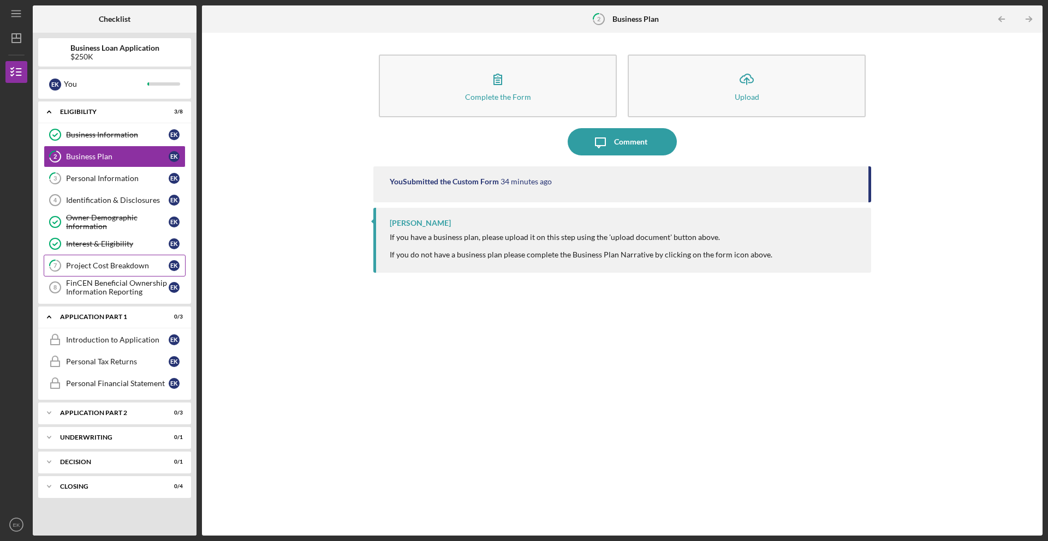
click at [92, 268] on div "Project Cost Breakdown" at bounding box center [117, 265] width 103 height 9
